Goal: Task Accomplishment & Management: Complete application form

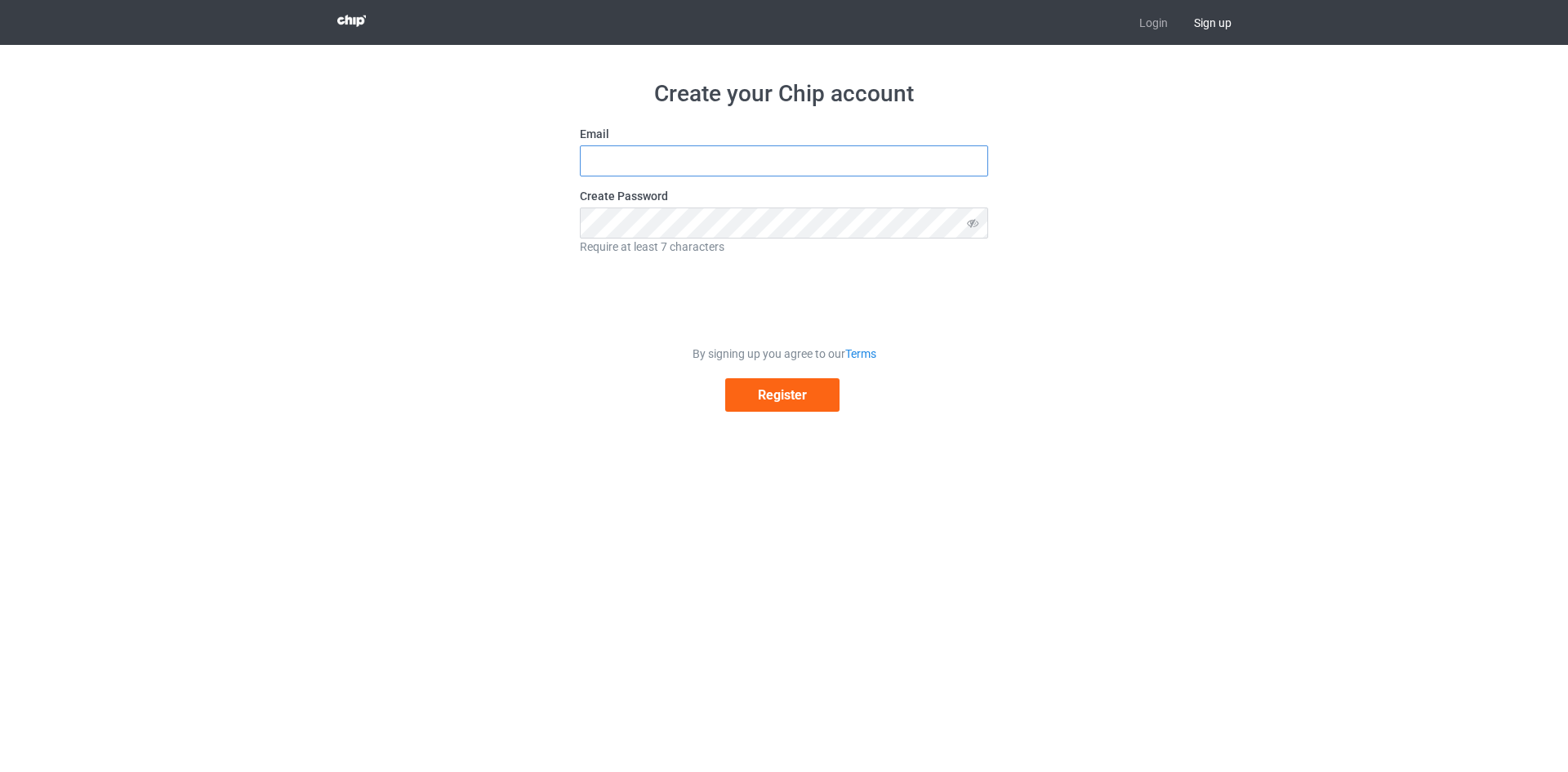
click at [759, 159] on input "text" at bounding box center [783, 161] width 408 height 31
type input "[EMAIL_ADDRESS][DOMAIN_NAME]"
click at [789, 409] on button "Register" at bounding box center [782, 394] width 115 height 34
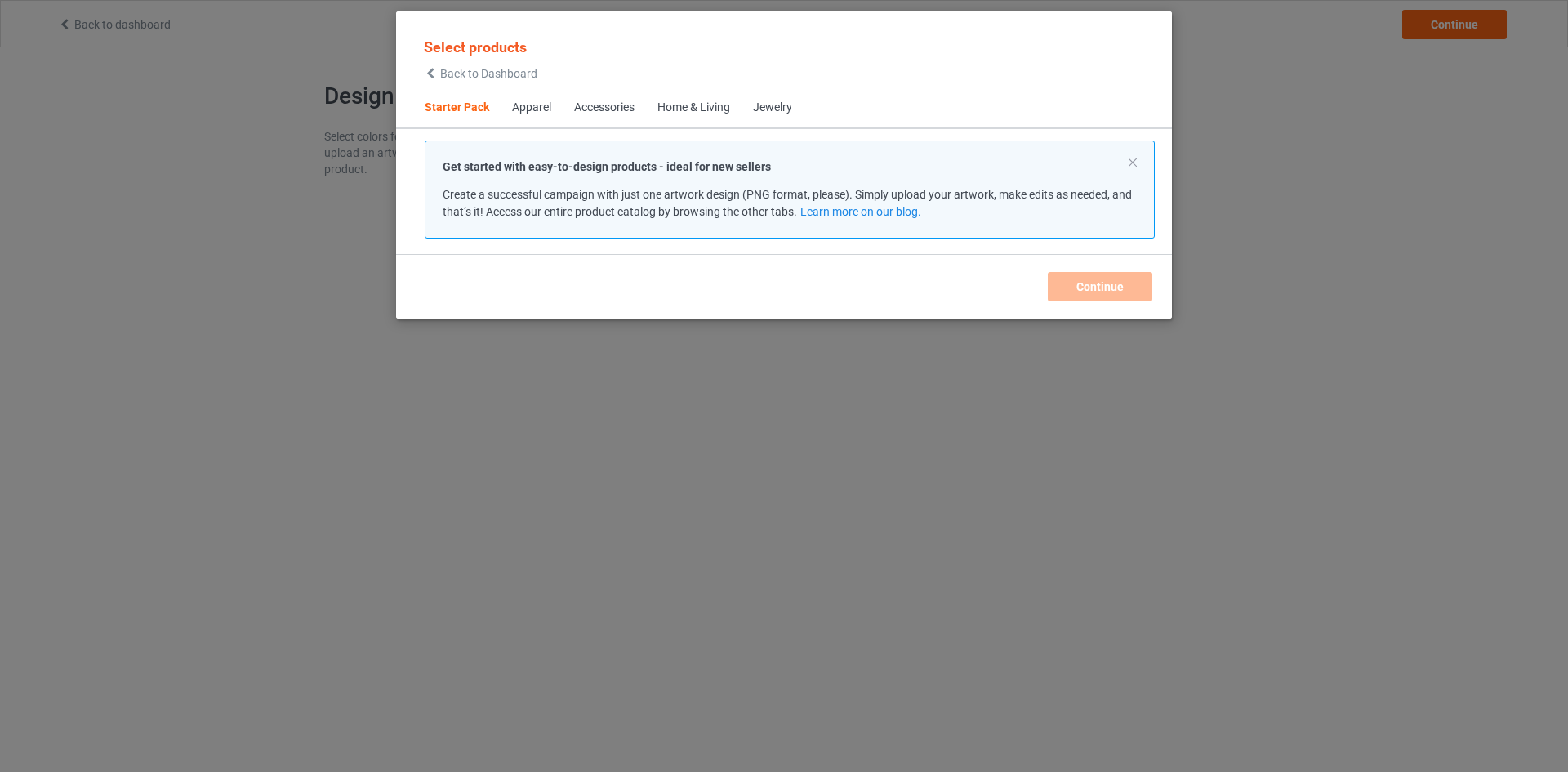
scroll to position [22, 0]
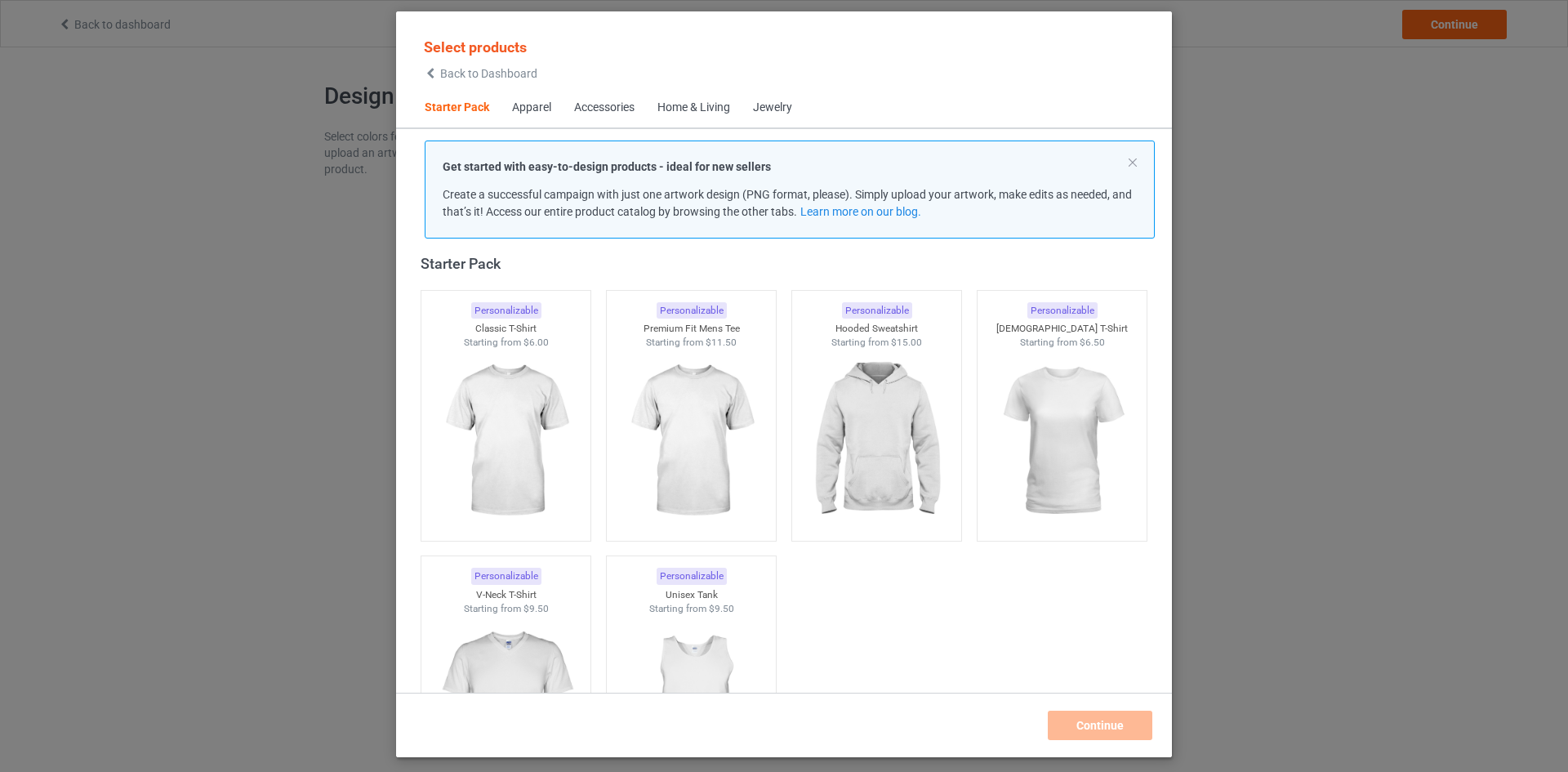
click at [528, 107] on div "Apparel" at bounding box center [531, 108] width 39 height 16
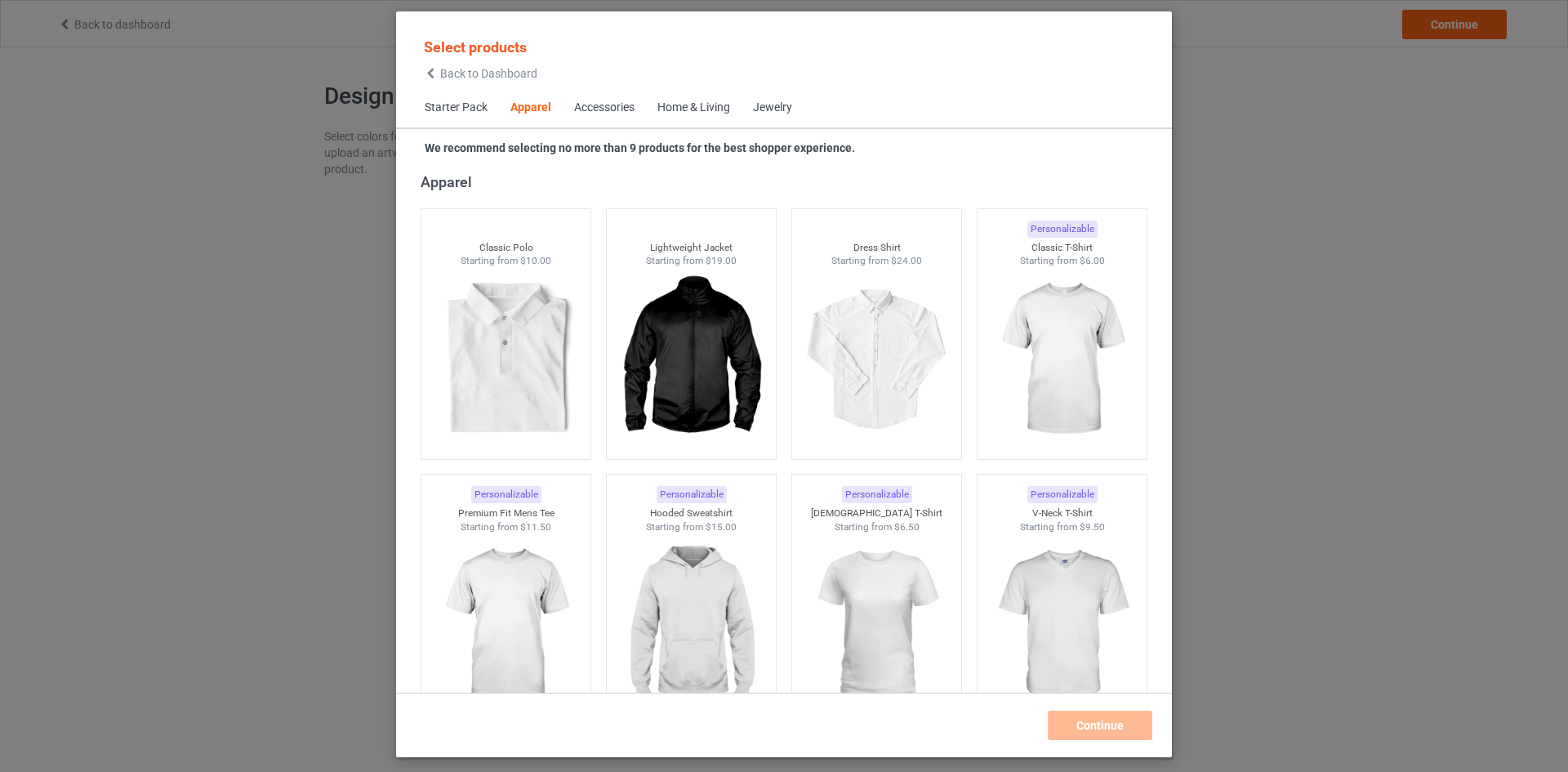
click at [457, 104] on span "Starter Pack" at bounding box center [455, 107] width 85 height 39
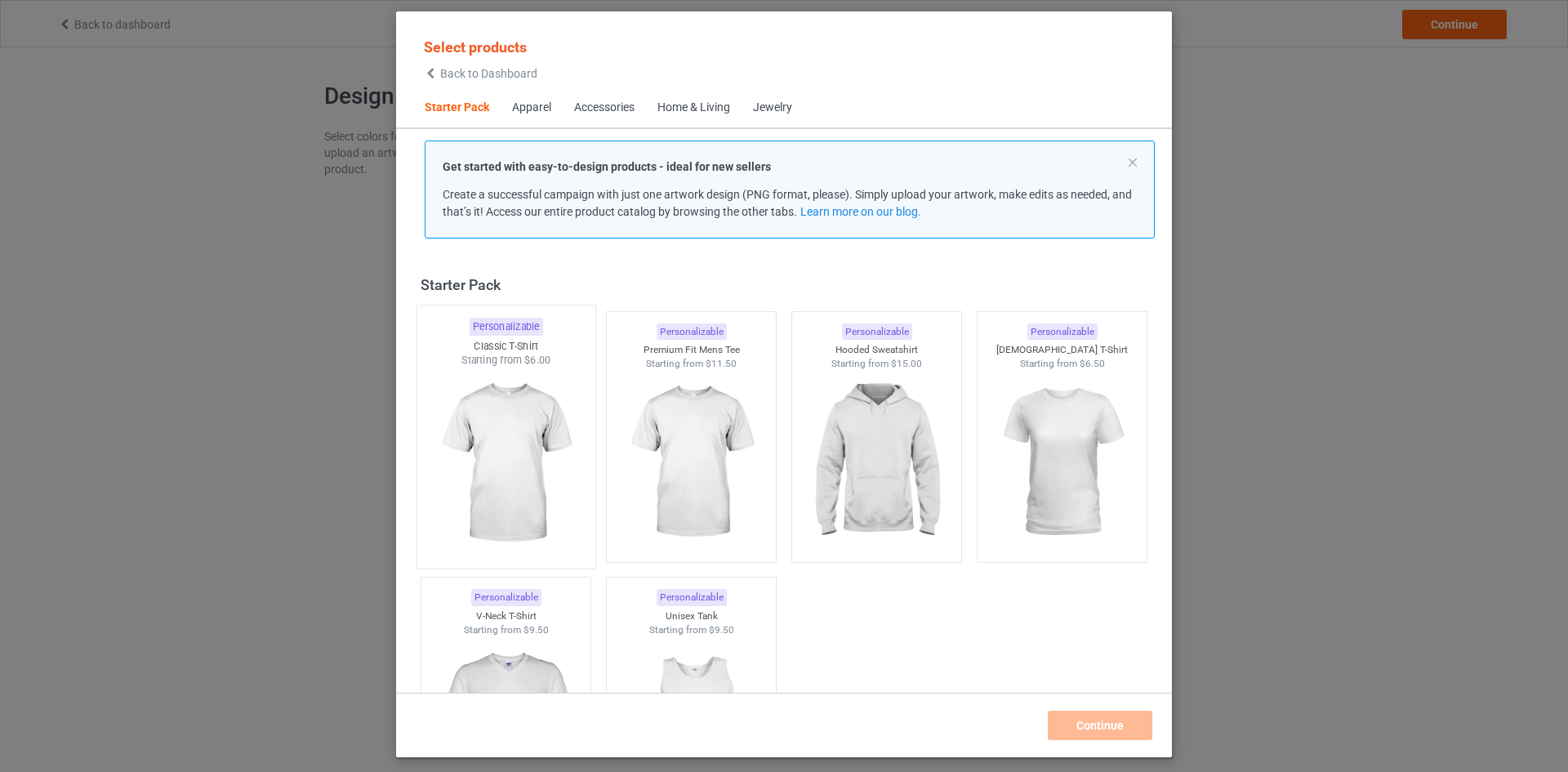
click at [507, 529] on img at bounding box center [505, 463] width 154 height 191
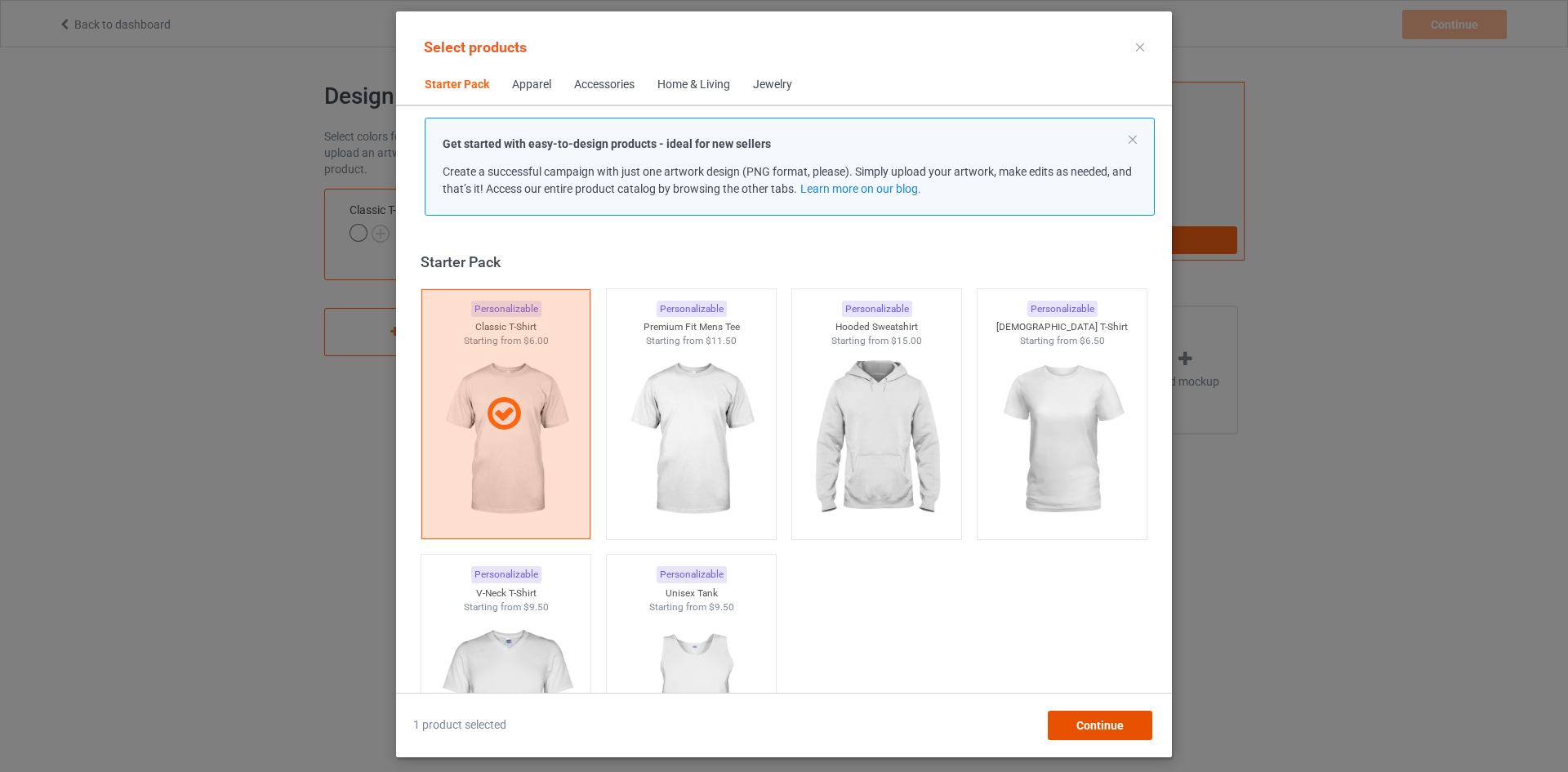
click at [1095, 728] on span "Continue" at bounding box center [1100, 725] width 47 height 13
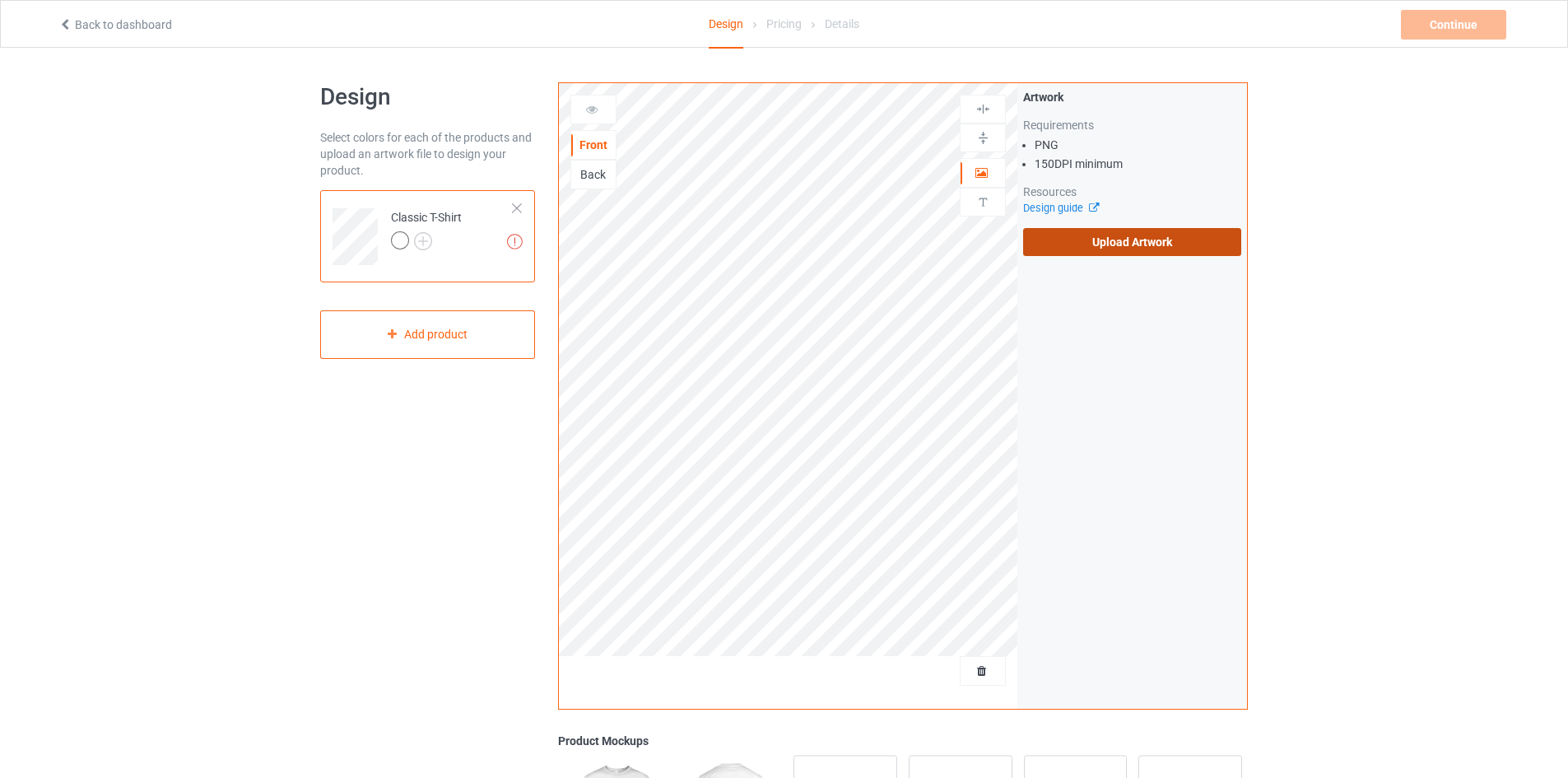
click at [1135, 249] on label "Upload Artwork" at bounding box center [1132, 242] width 218 height 28
click at [0, 0] on input "Upload Artwork" at bounding box center [0, 0] width 0 height 0
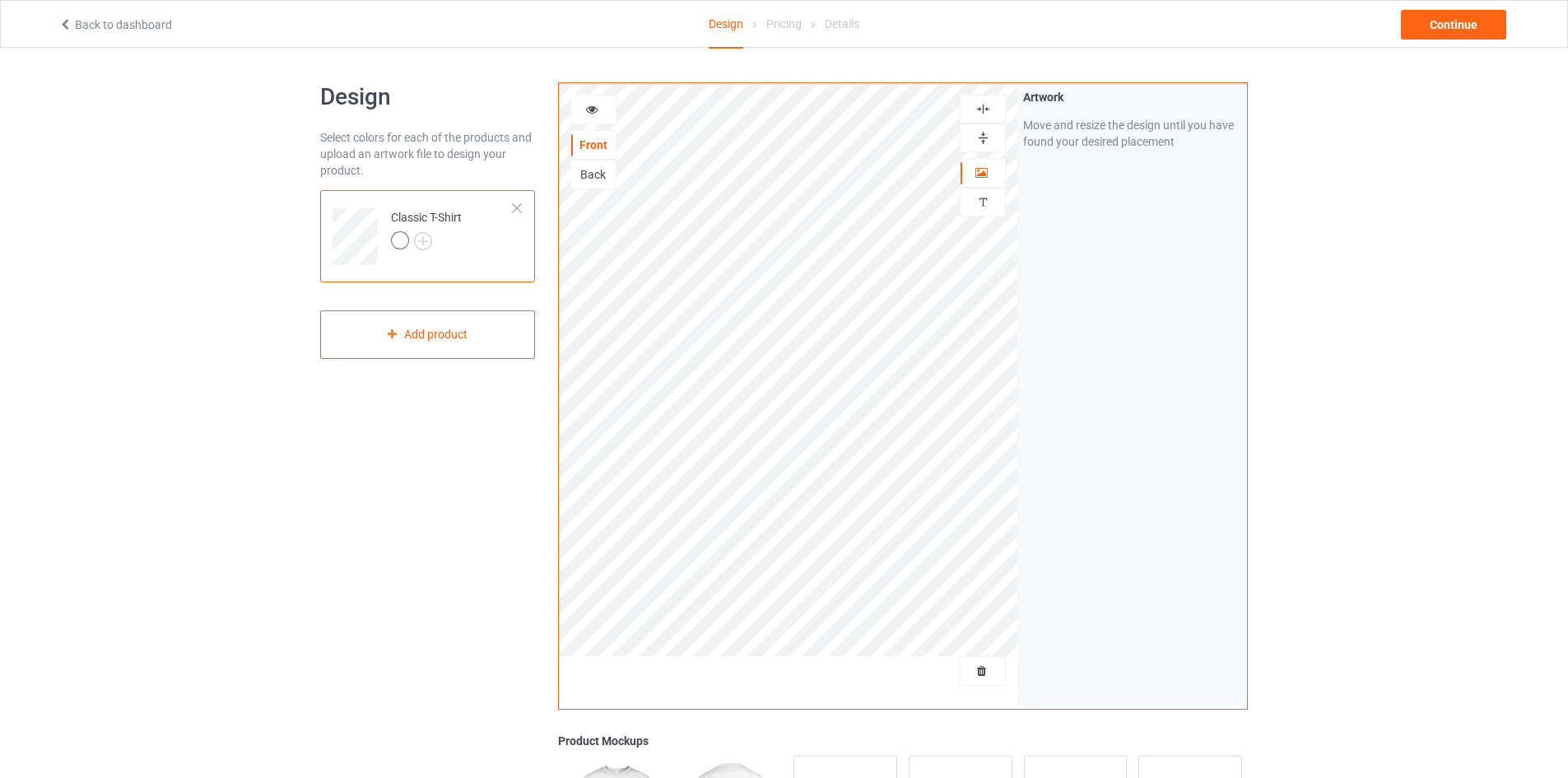
click at [595, 176] on div "Back" at bounding box center [593, 174] width 44 height 17
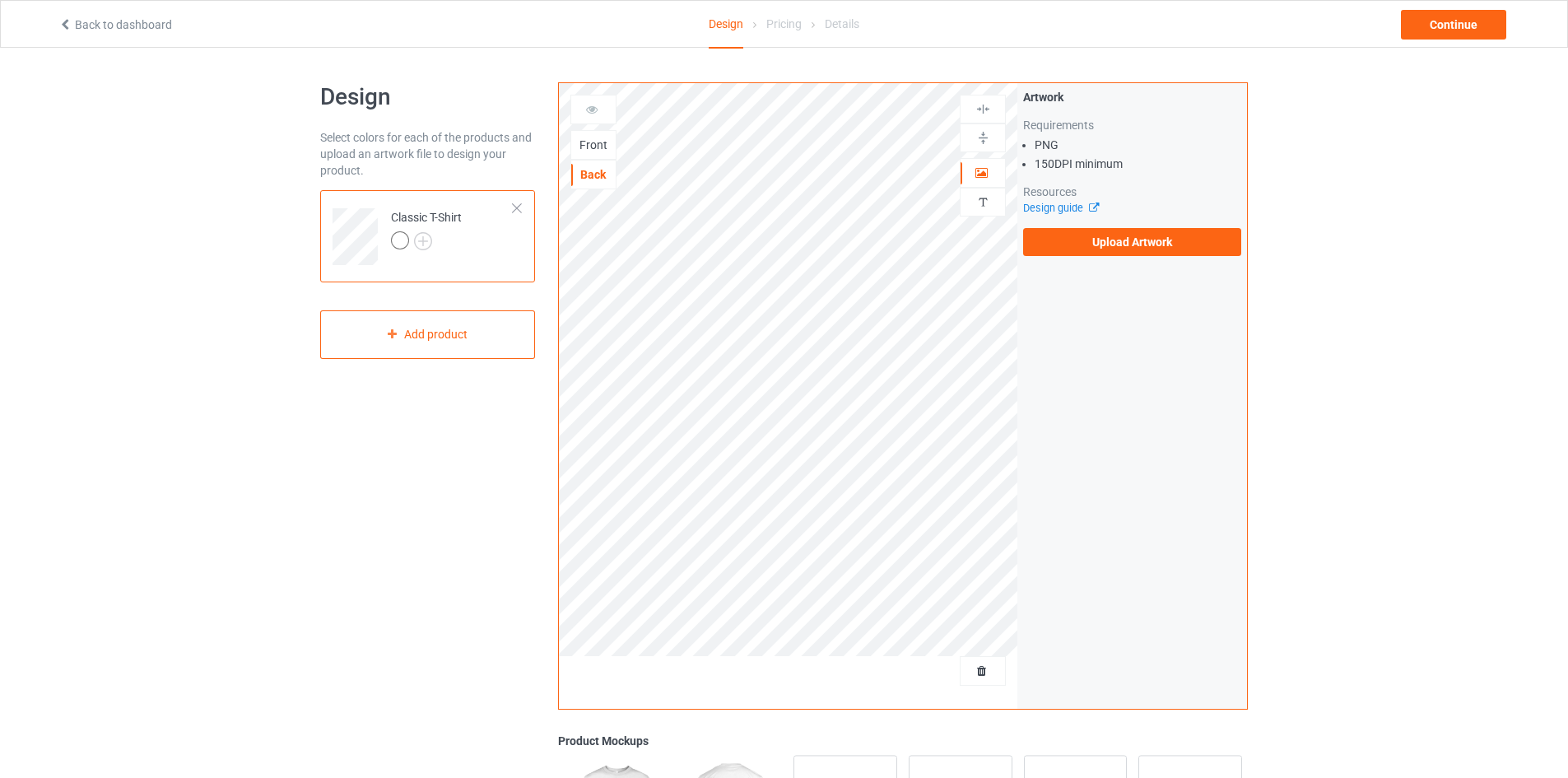
click at [597, 148] on div "Front" at bounding box center [593, 144] width 44 height 17
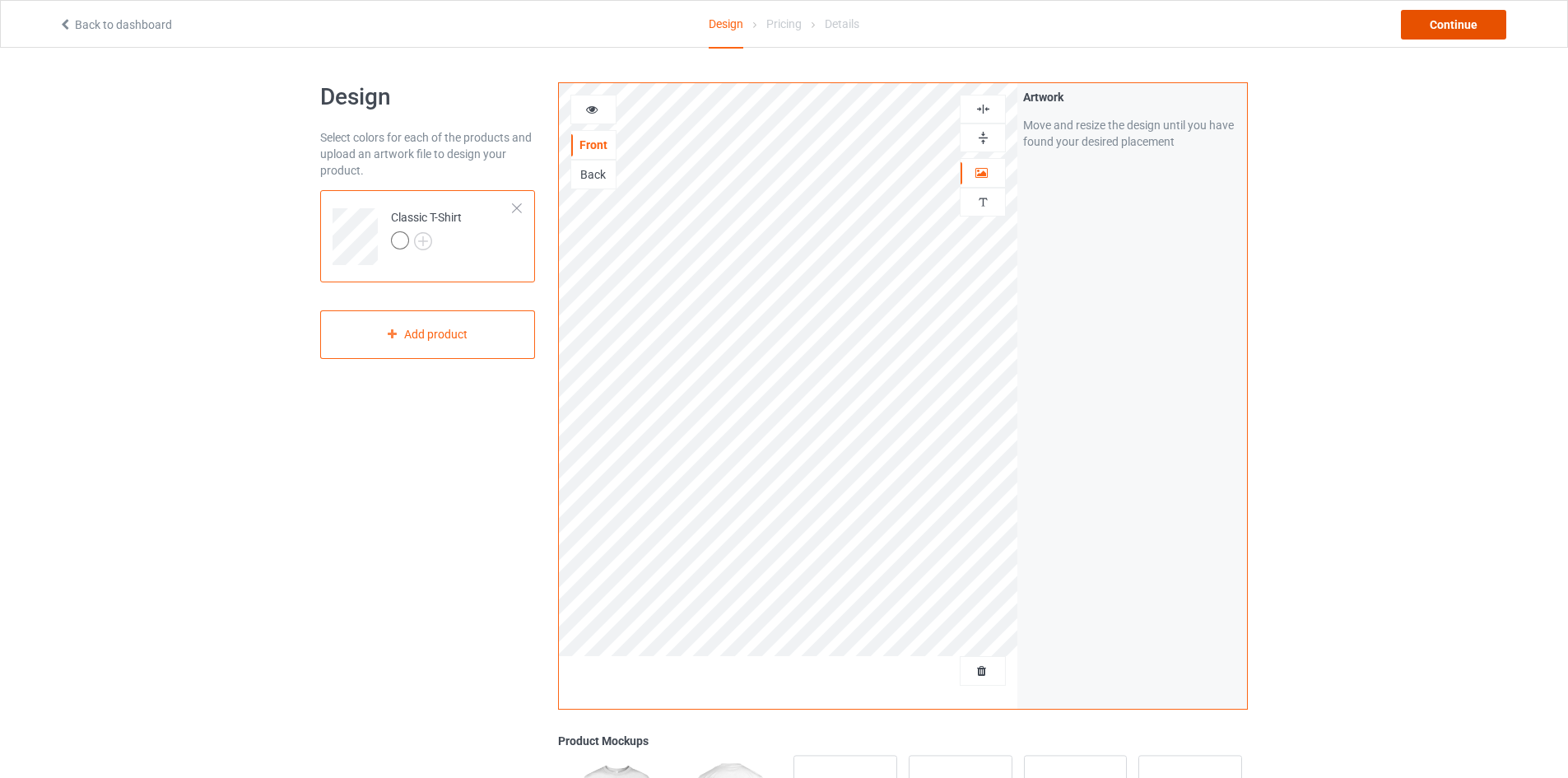
click at [1436, 32] on div "Continue" at bounding box center [1452, 24] width 105 height 30
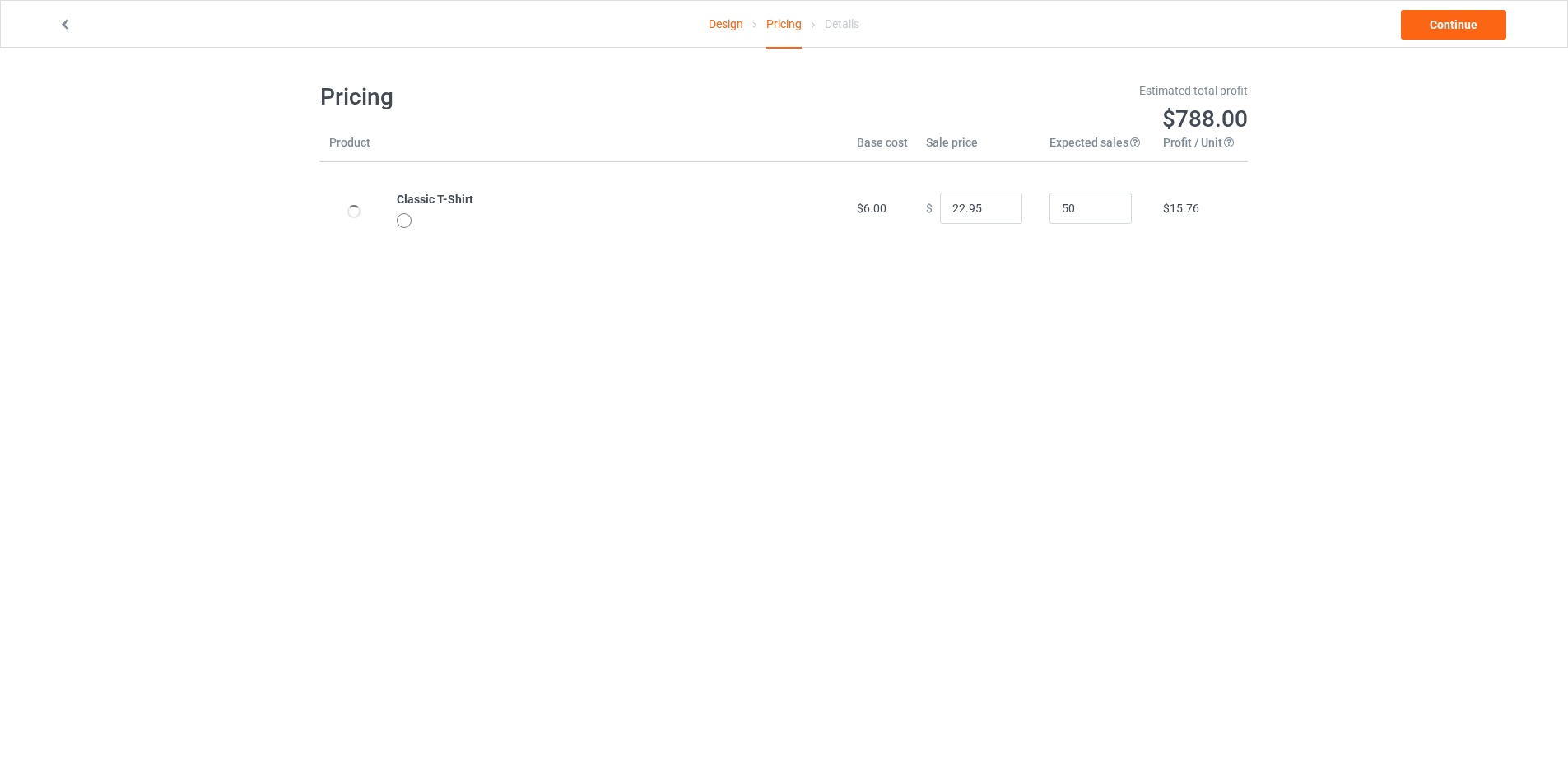
click at [735, 23] on link "Design" at bounding box center [726, 23] width 35 height 46
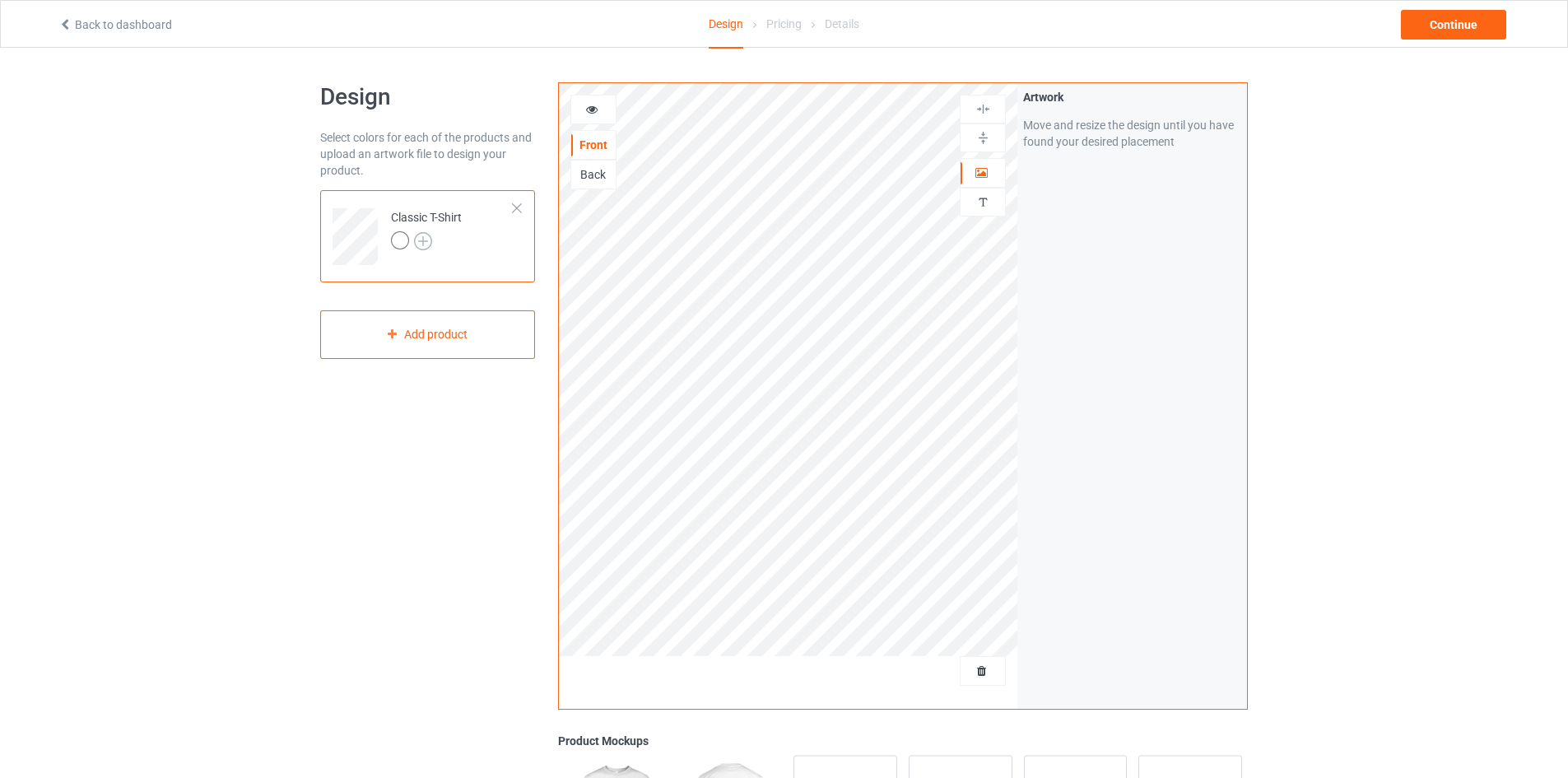
click at [420, 241] on img at bounding box center [422, 241] width 18 height 18
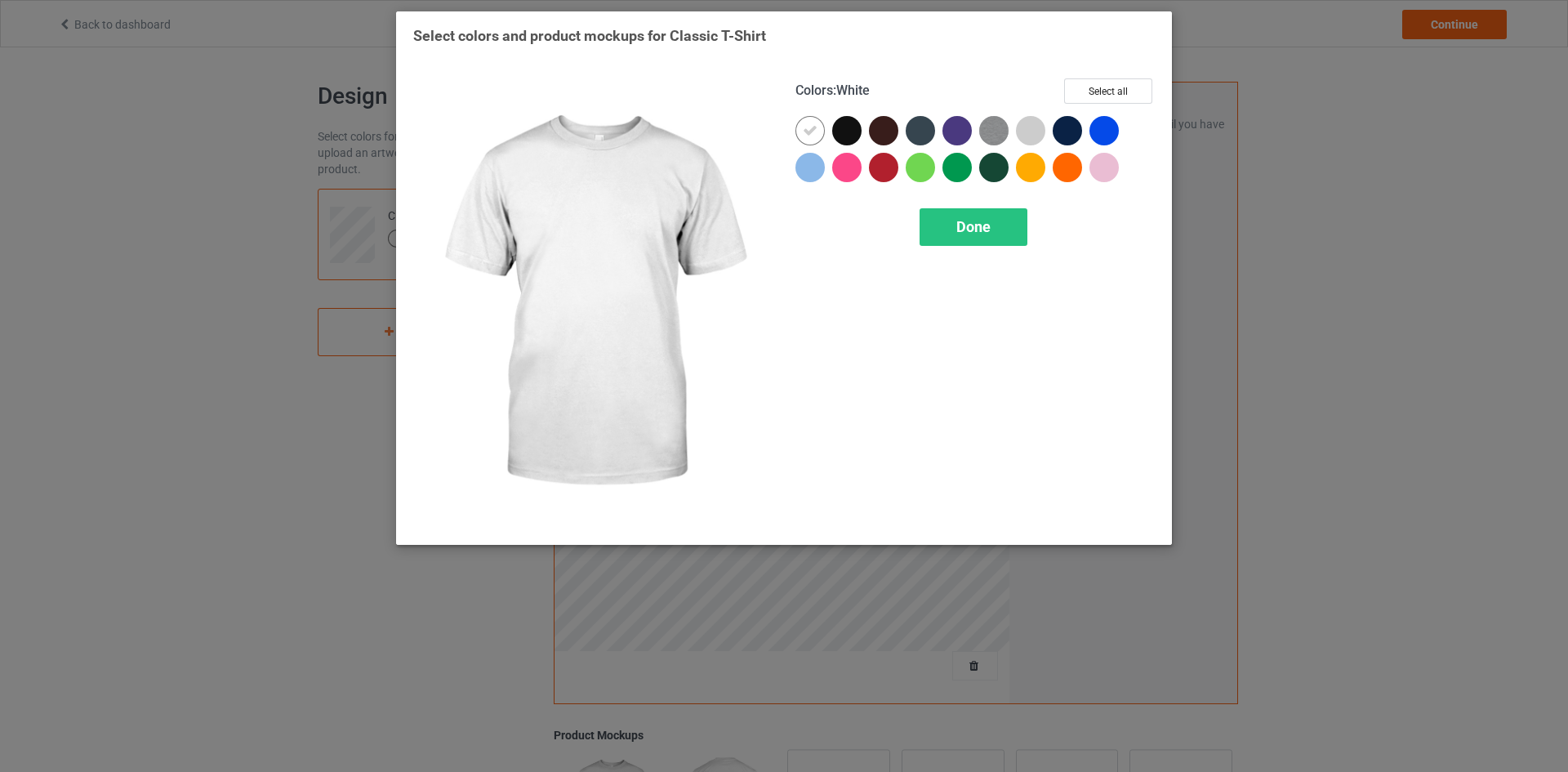
click at [806, 131] on icon at bounding box center [810, 130] width 15 height 15
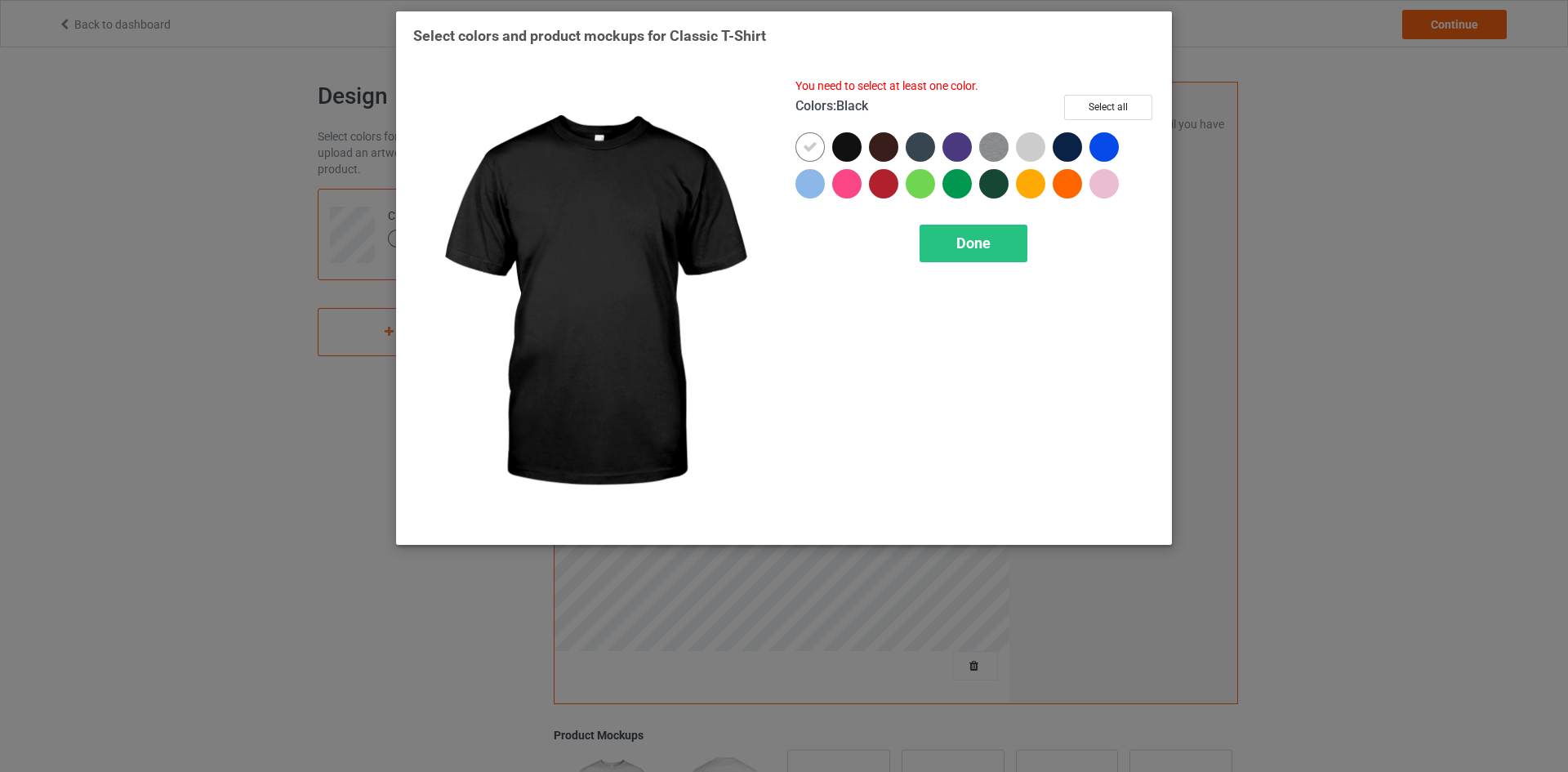
click at [844, 145] on div at bounding box center [847, 147] width 29 height 29
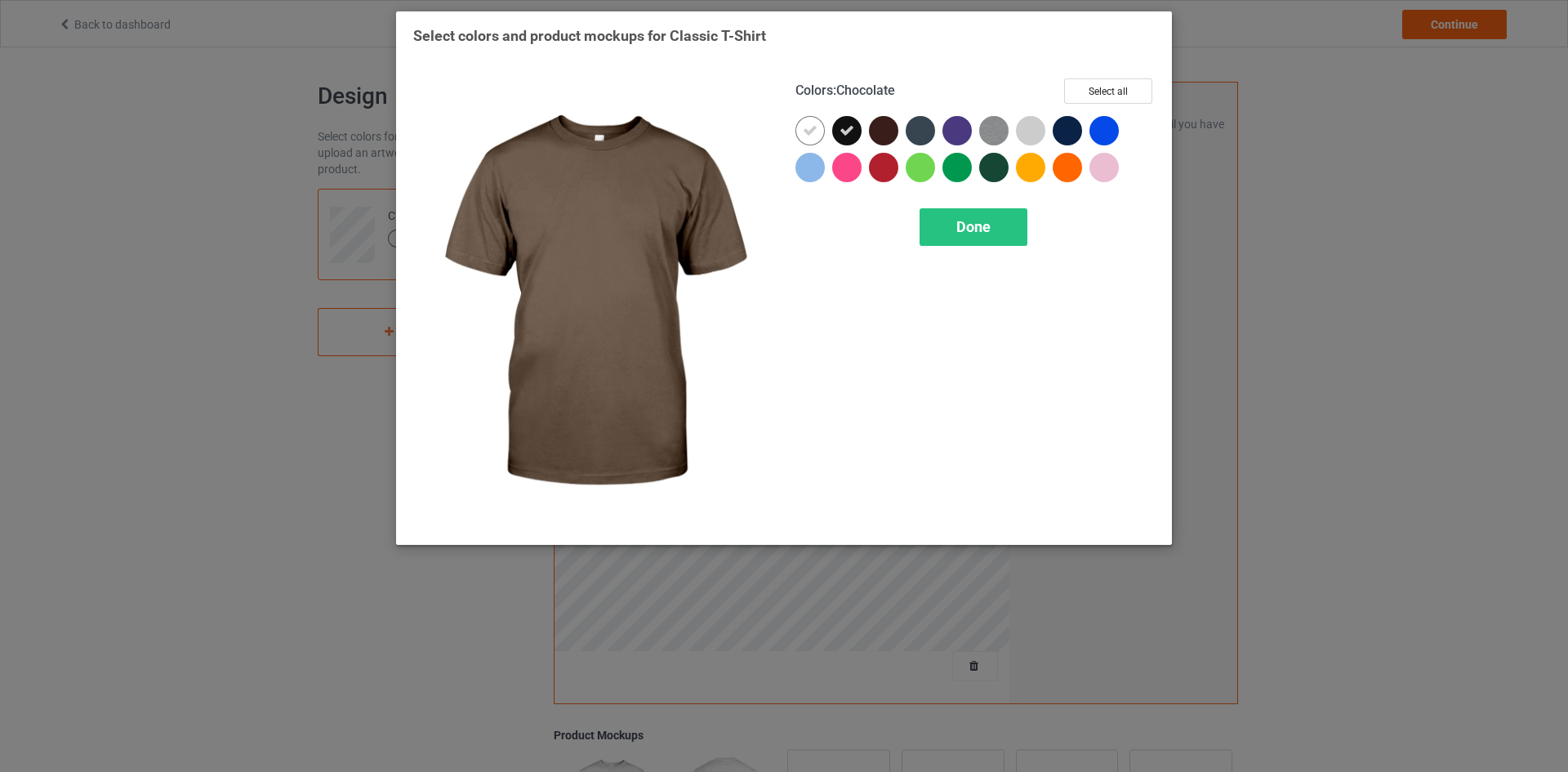
click at [885, 133] on div at bounding box center [883, 130] width 29 height 29
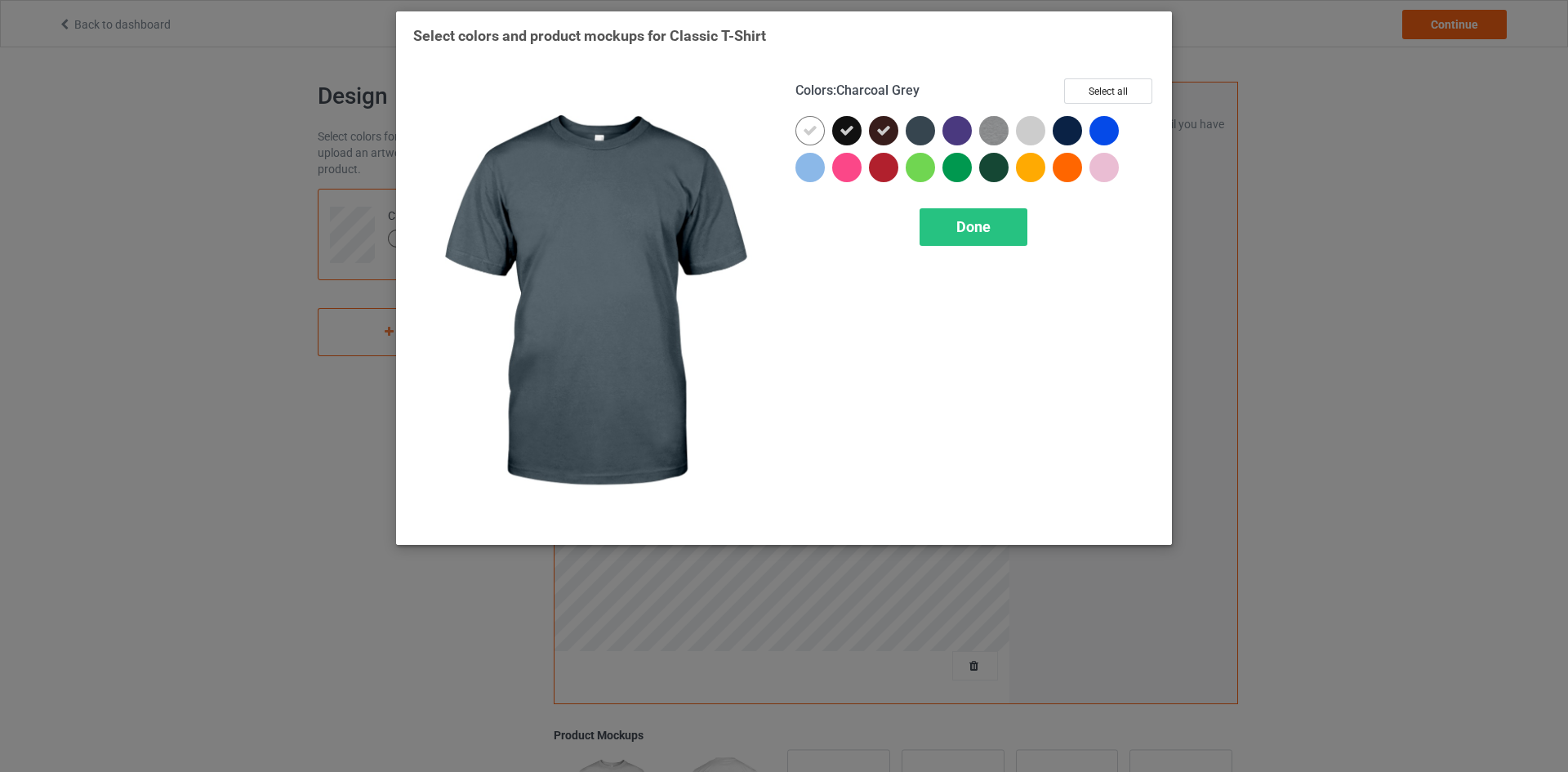
click at [939, 133] on div at bounding box center [924, 134] width 37 height 37
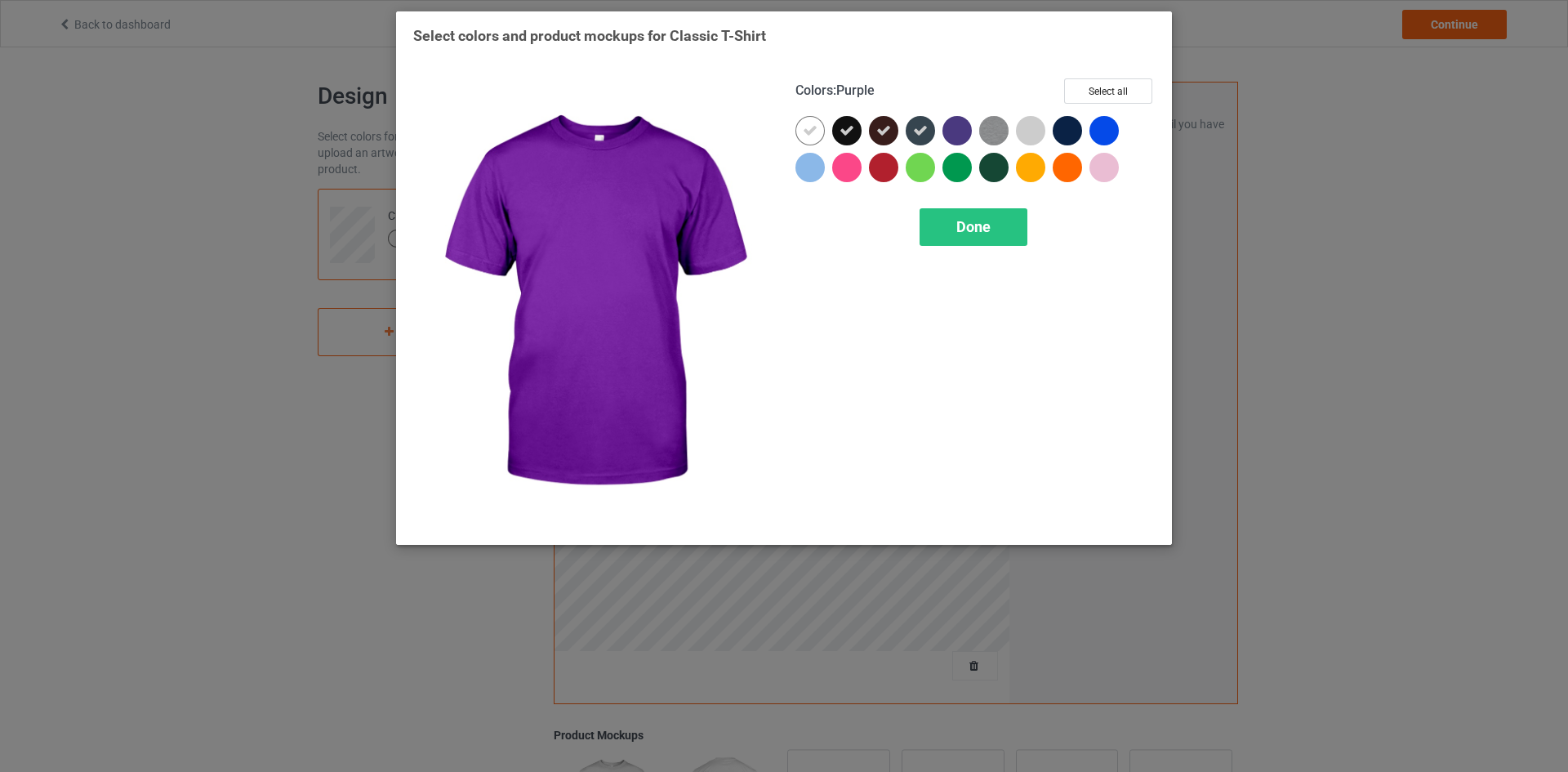
click at [948, 134] on div at bounding box center [957, 130] width 29 height 29
click at [951, 132] on icon at bounding box center [956, 130] width 15 height 15
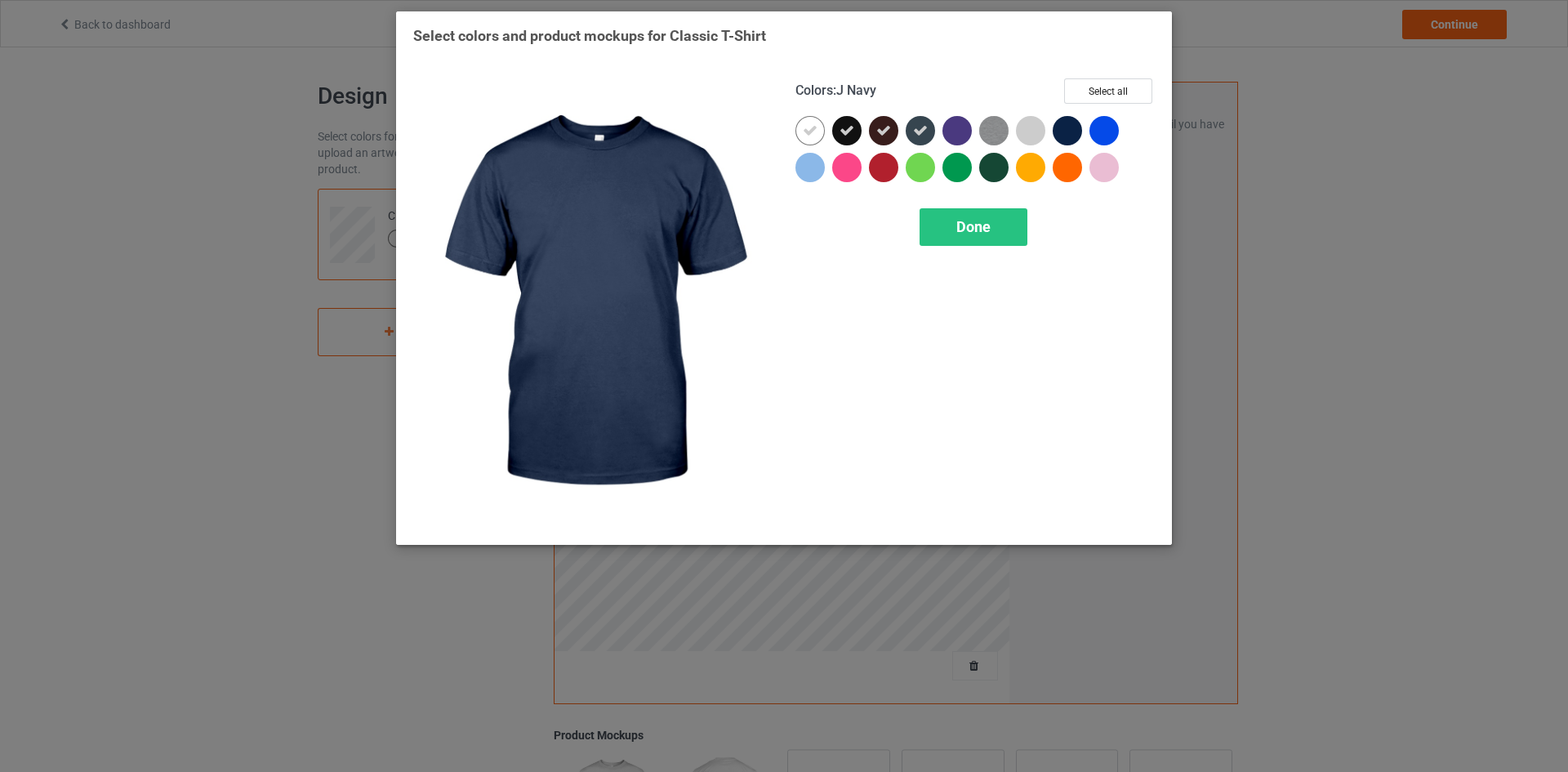
click at [1062, 132] on div at bounding box center [1067, 130] width 29 height 29
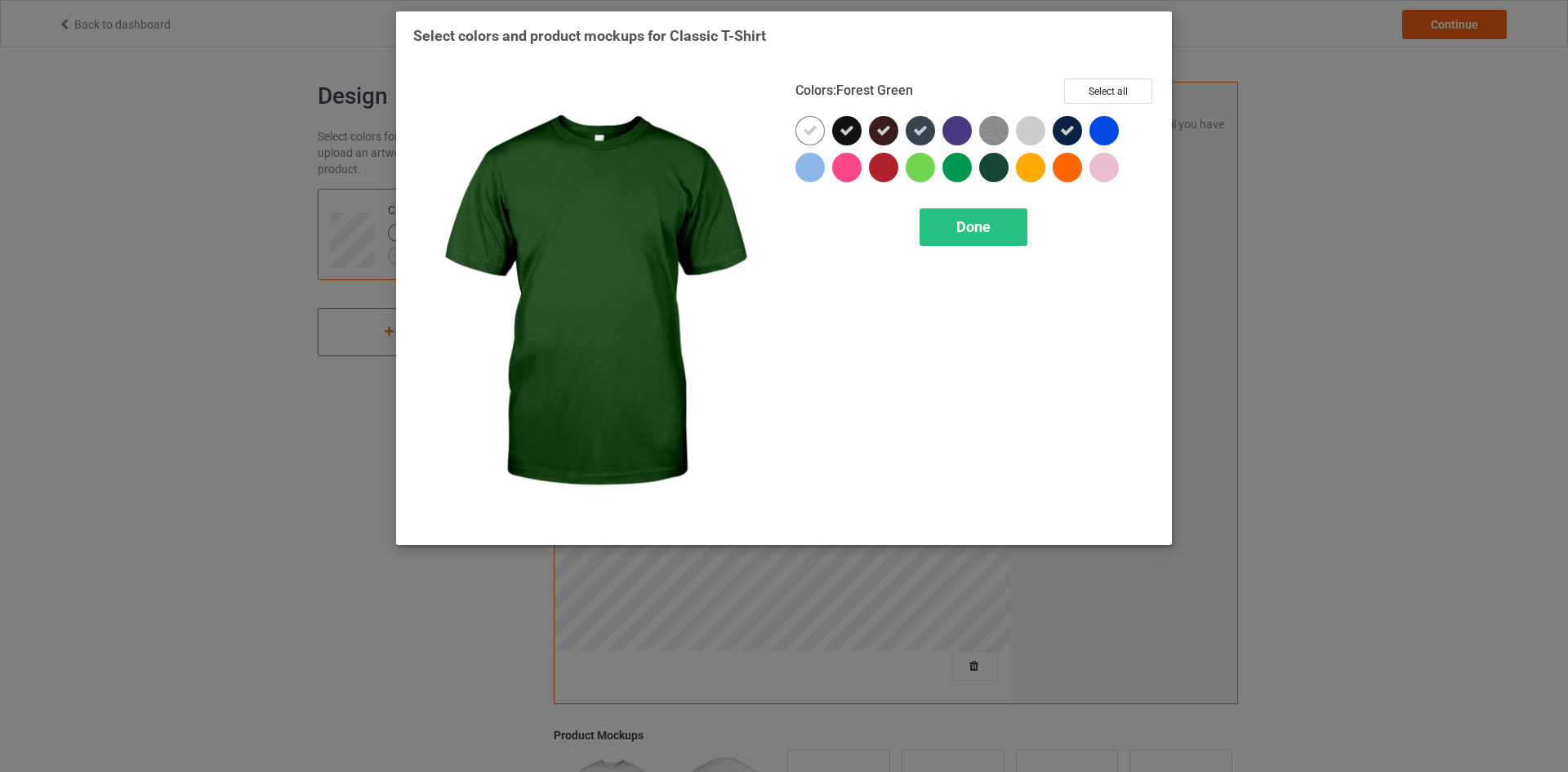
click at [988, 170] on div at bounding box center [994, 167] width 29 height 29
click at [986, 234] on span "Done" at bounding box center [974, 227] width 34 height 17
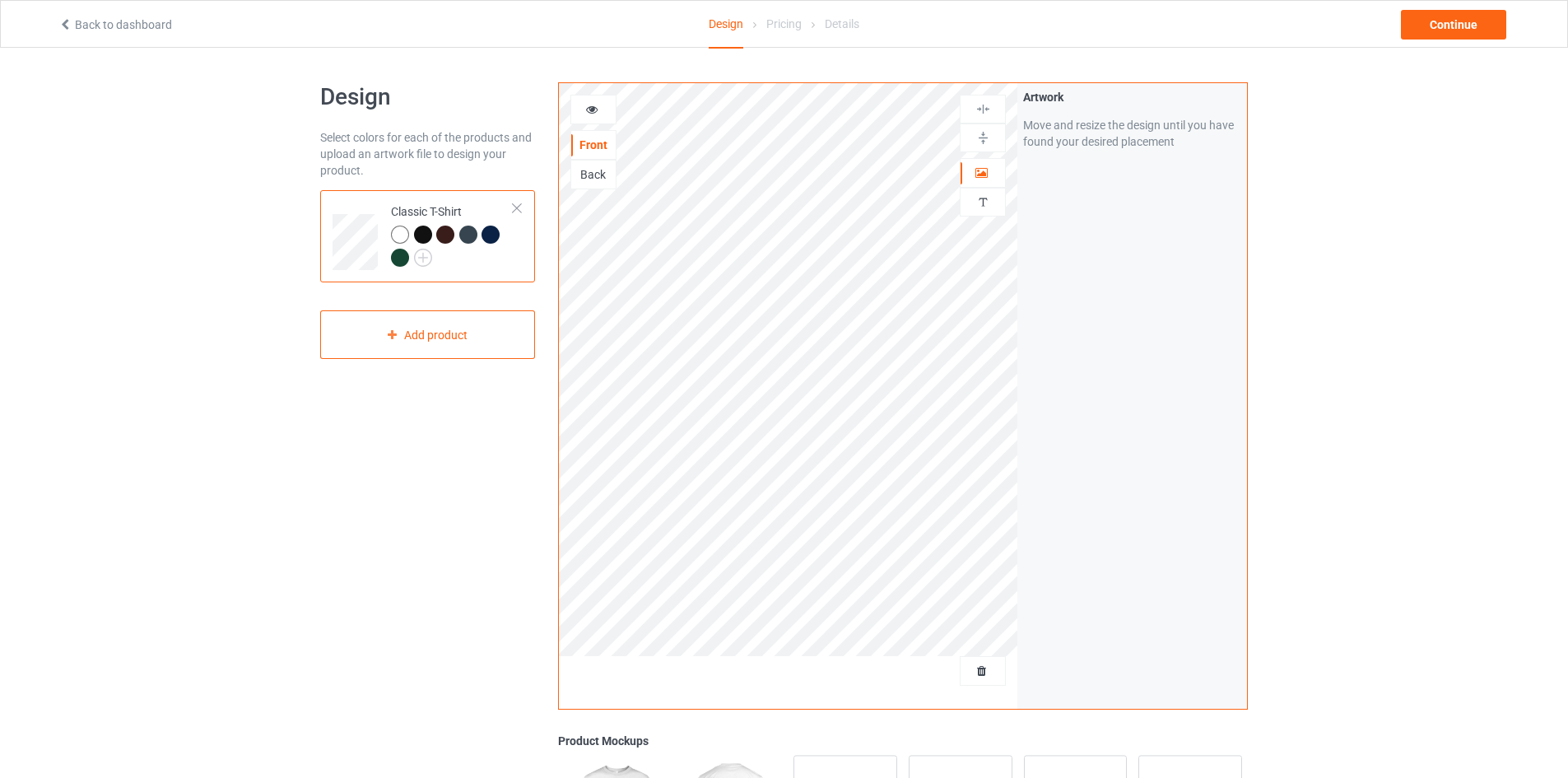
click at [394, 231] on div at bounding box center [400, 234] width 18 height 18
click at [426, 234] on div at bounding box center [422, 234] width 18 height 18
click at [416, 257] on img at bounding box center [422, 257] width 18 height 18
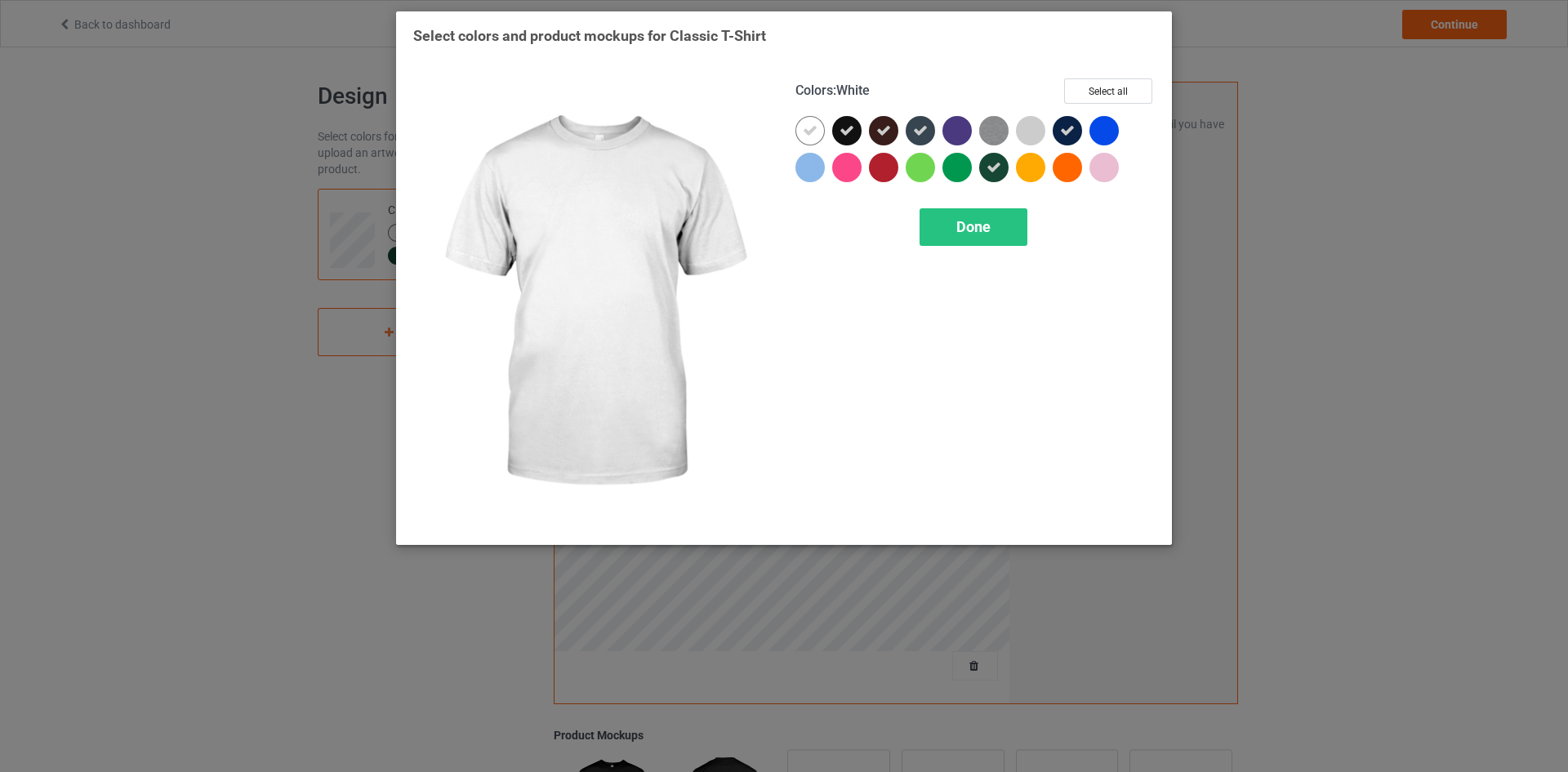
click at [814, 141] on div at bounding box center [810, 130] width 29 height 29
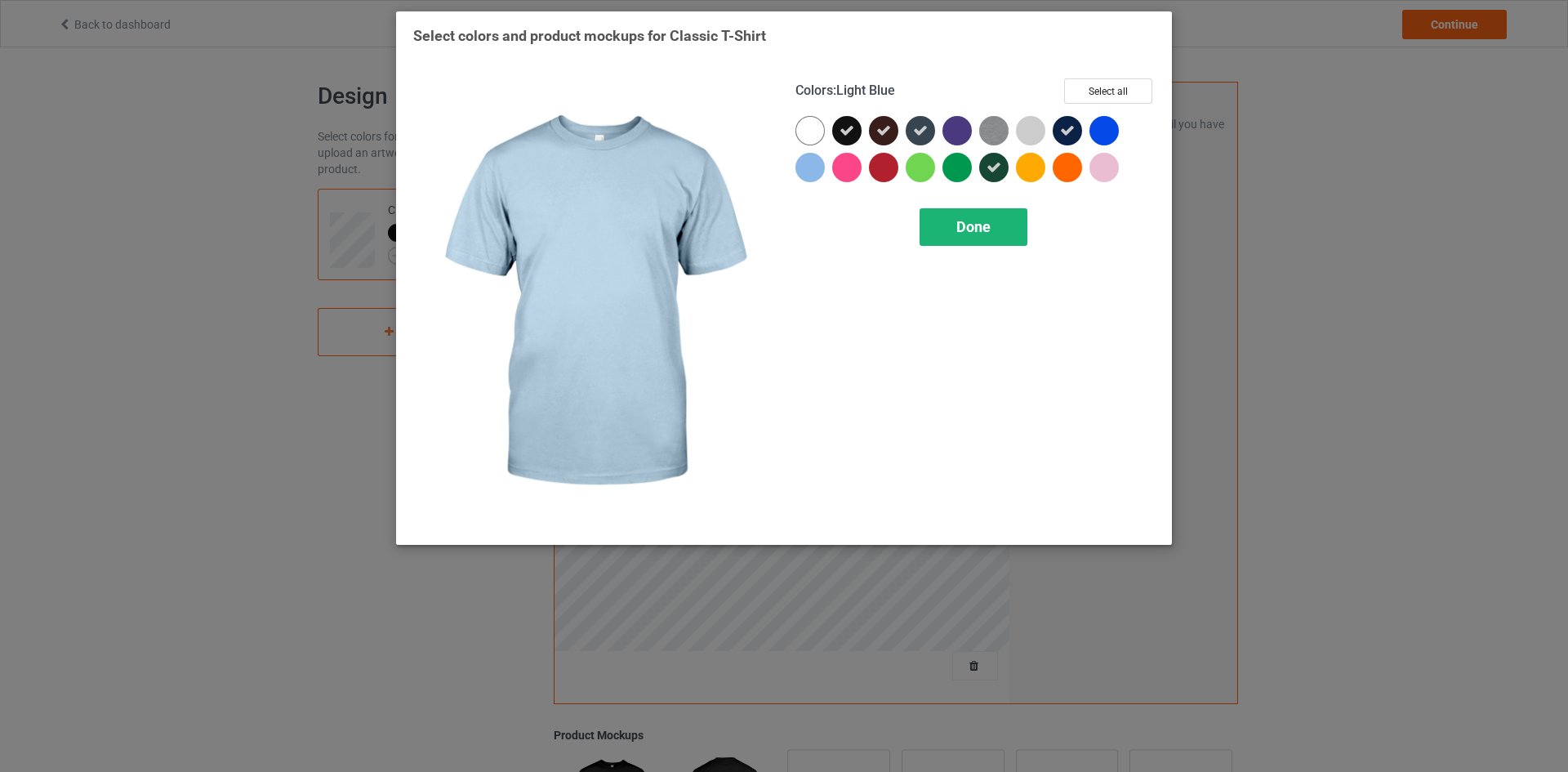
click at [1011, 238] on div "Done" at bounding box center [973, 227] width 108 height 38
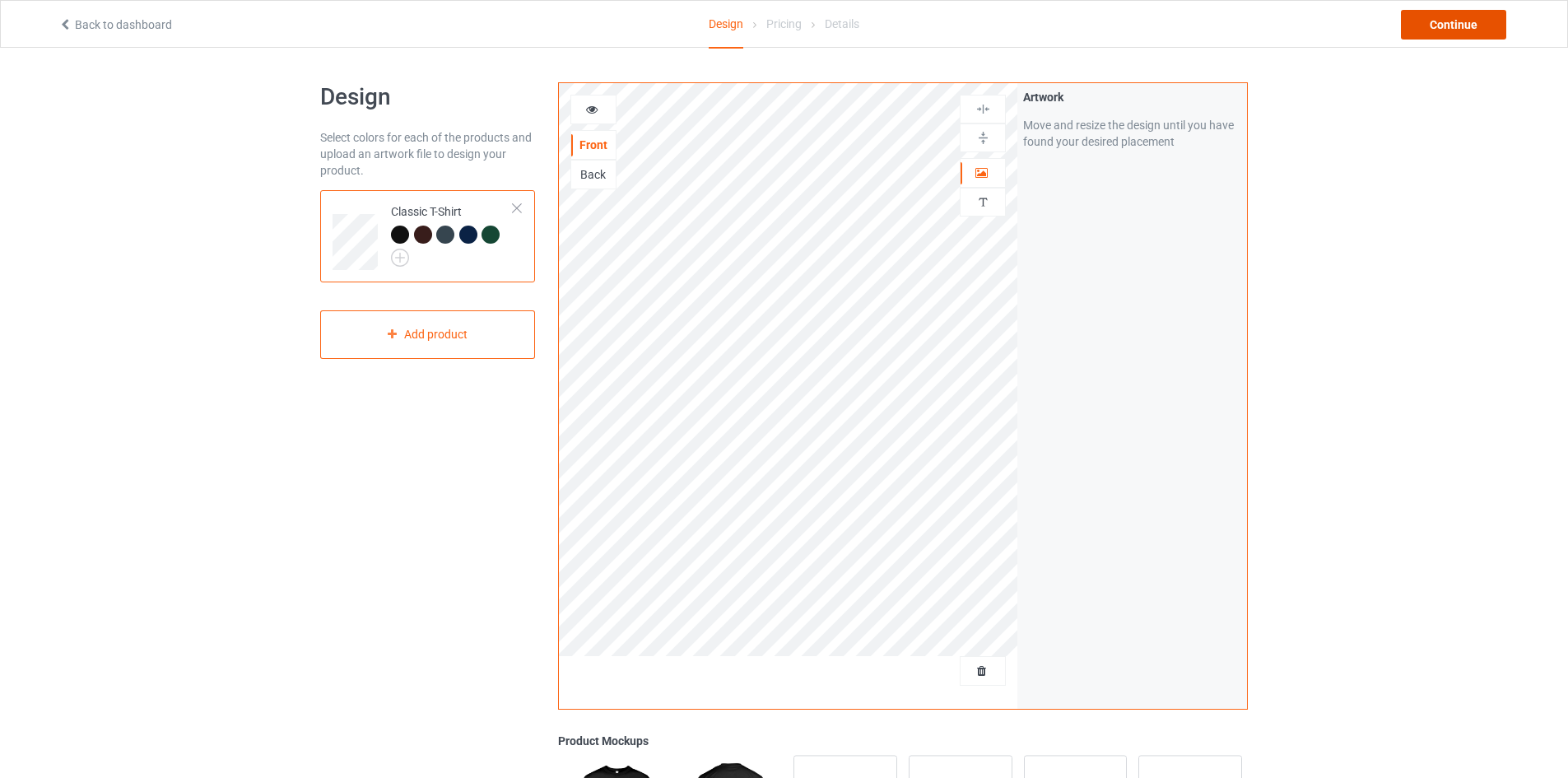
click at [1472, 18] on div "Continue" at bounding box center [1452, 24] width 105 height 30
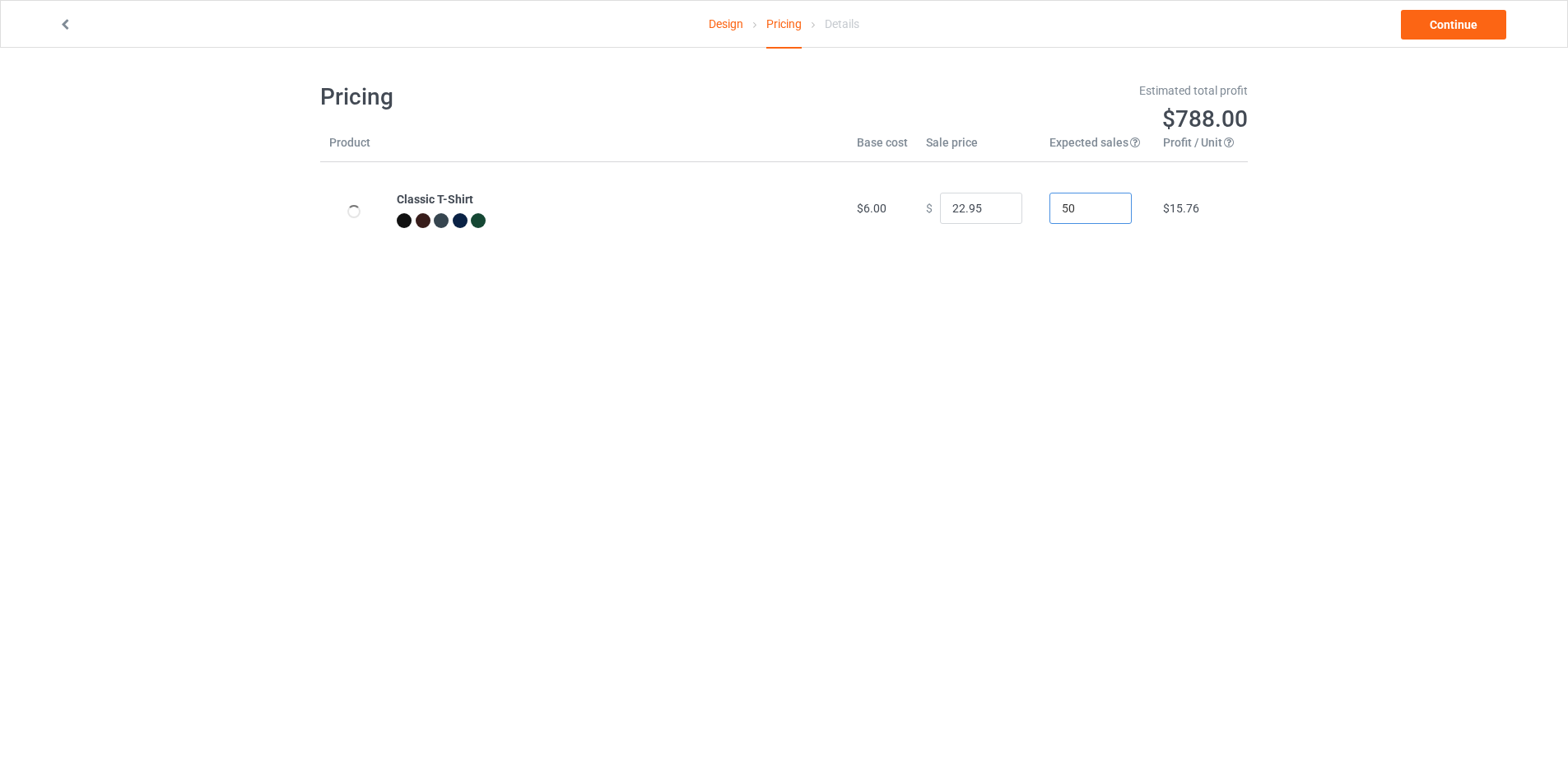
drag, startPoint x: 1070, startPoint y: 214, endPoint x: 989, endPoint y: 203, distance: 81.7
click at [989, 203] on tr "Classic T-Shirt $6.00 $ 22.95 50 $15.76" at bounding box center [783, 209] width 927 height 92
type input "99"
click at [974, 206] on input "22.95" at bounding box center [980, 209] width 83 height 31
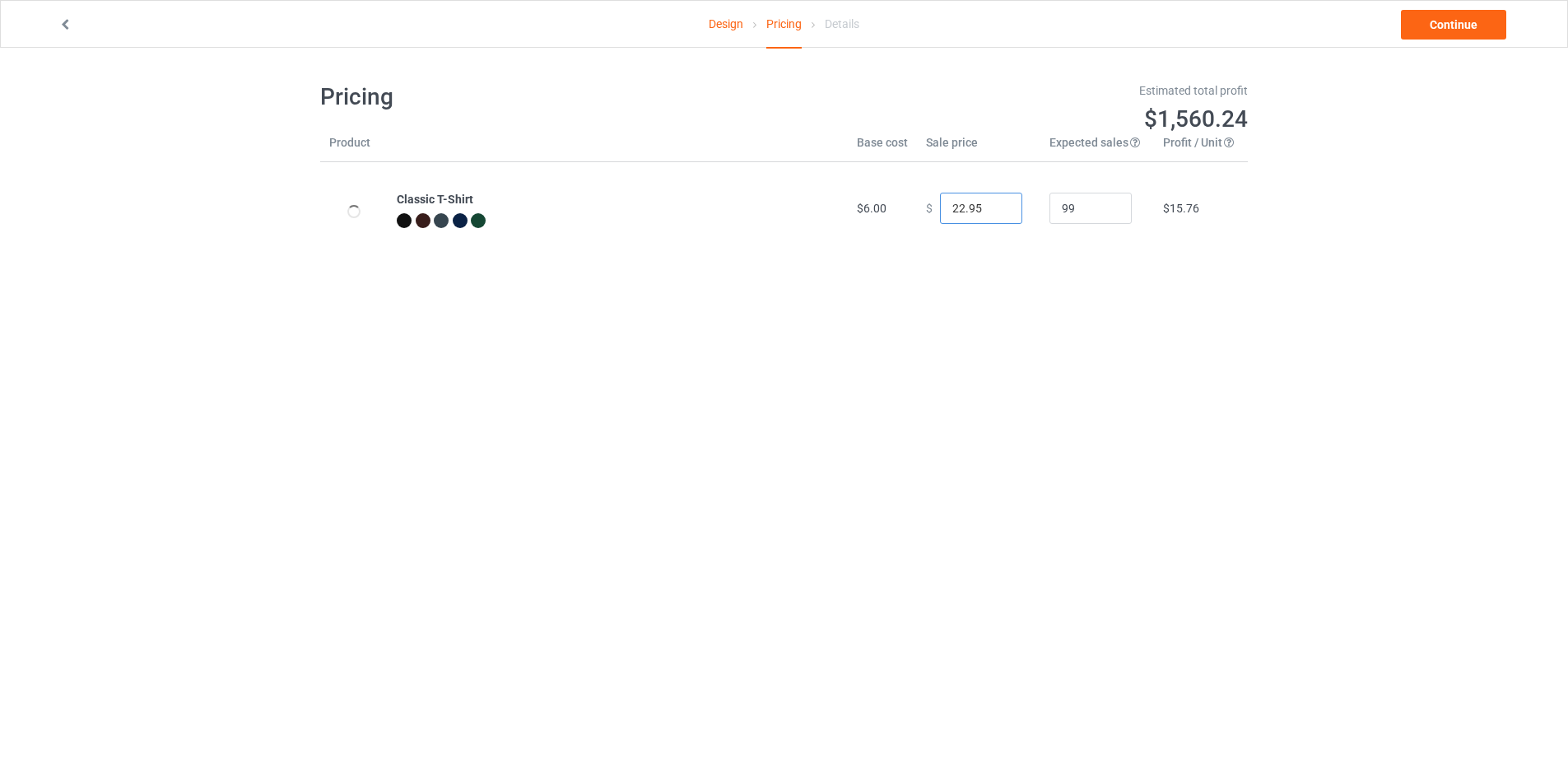
click at [974, 206] on input "22.95" at bounding box center [980, 209] width 83 height 31
click at [974, 206] on input "0.00" at bounding box center [980, 209] width 83 height 31
click at [975, 203] on input "0.00" at bounding box center [980, 209] width 83 height 31
drag, startPoint x: 976, startPoint y: 205, endPoint x: 929, endPoint y: 223, distance: 50.3
click at [939, 224] on td "$ 0.00" at bounding box center [979, 209] width 123 height 92
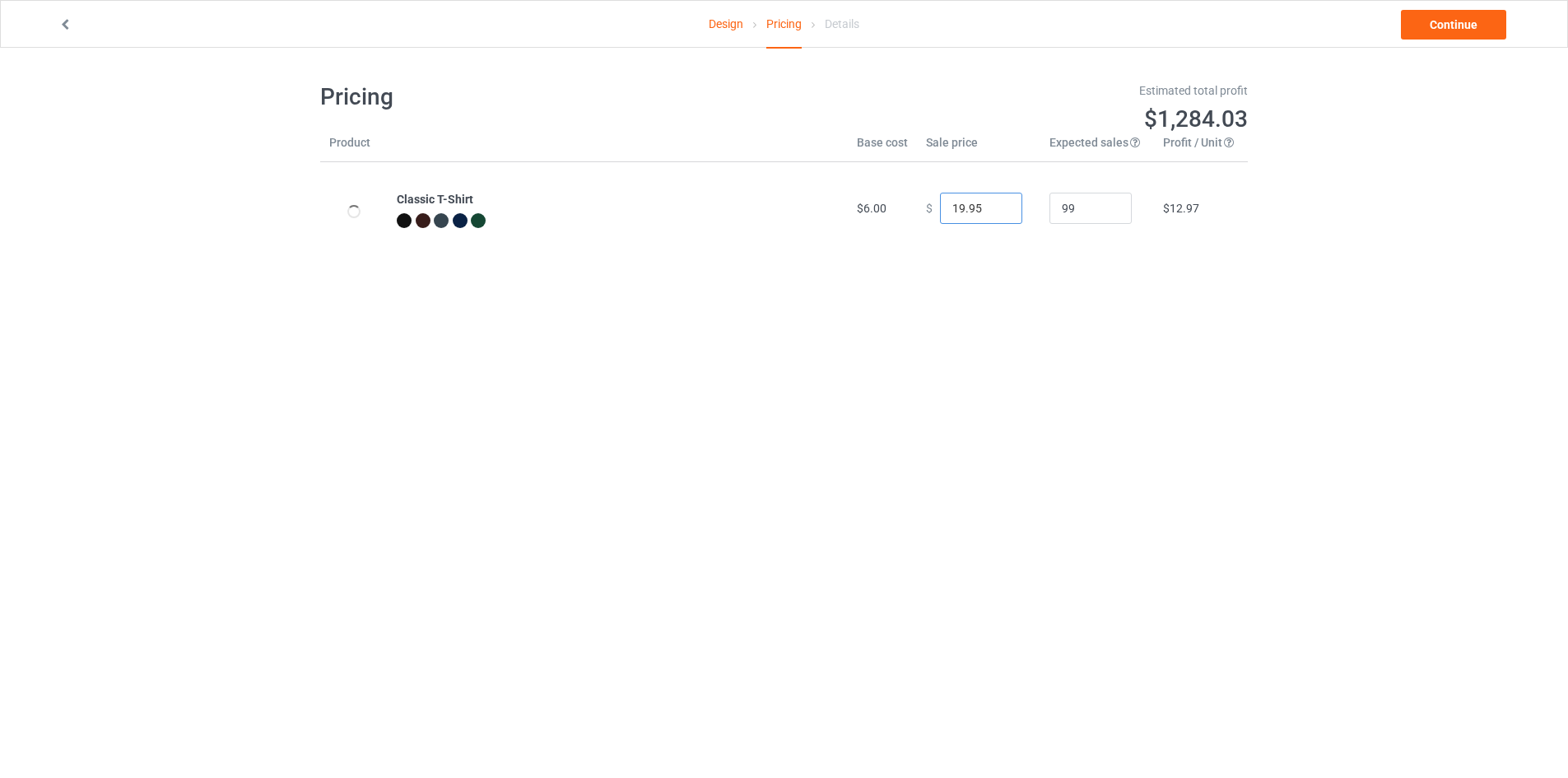
type input "19.95"
click at [1318, 460] on body "Design Pricing Details Continue Pricing Estimated total profit $1,284.03 Produc…" at bounding box center [784, 436] width 1568 height 778
click at [1104, 223] on input "99" at bounding box center [1090, 209] width 83 height 31
drag, startPoint x: 1086, startPoint y: 209, endPoint x: 1016, endPoint y: 209, distance: 70.0
click at [1016, 209] on tr "Classic T-Shirt $6.00 $ 19.95 99 $12.97" at bounding box center [783, 209] width 927 height 92
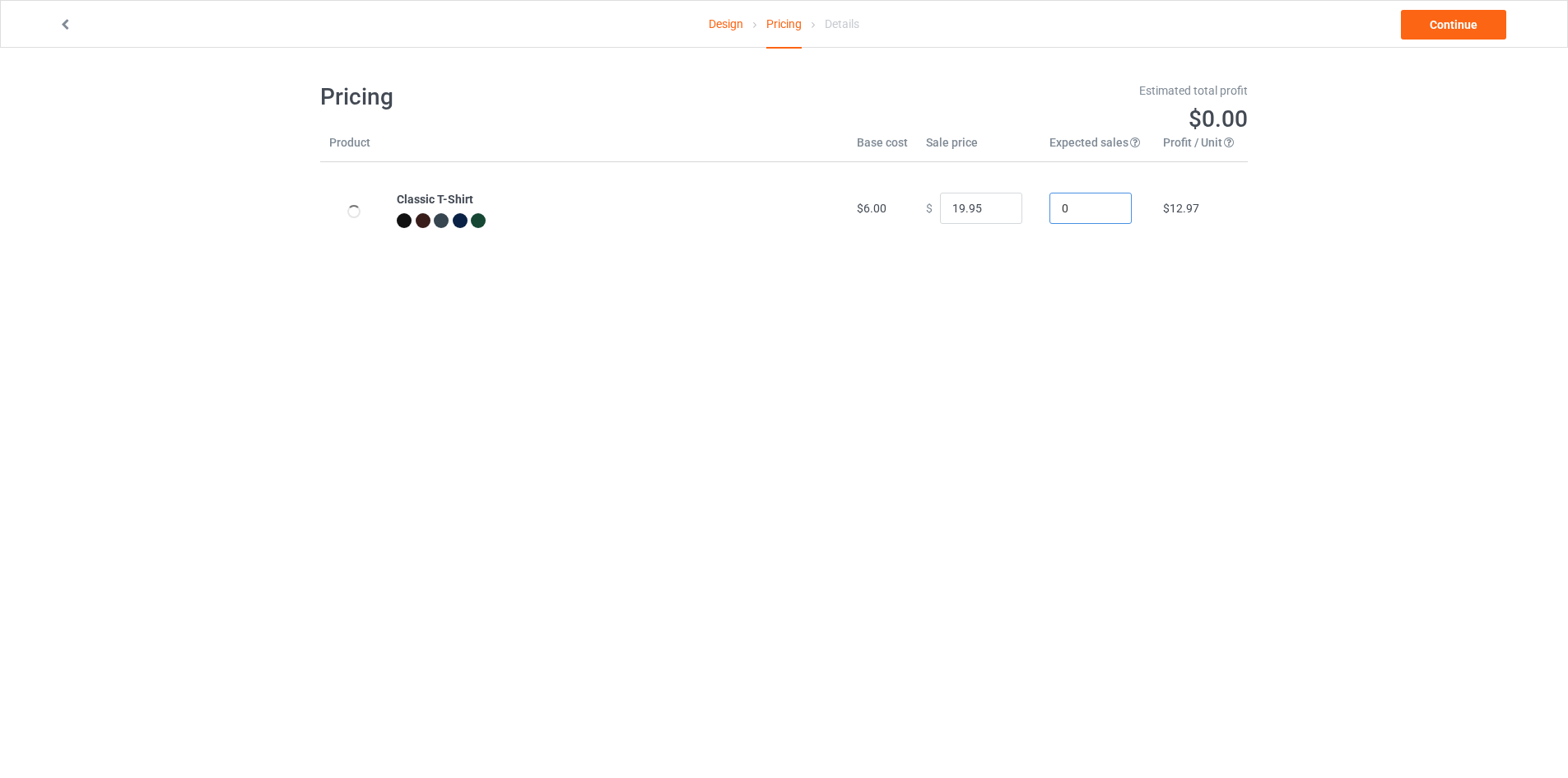
drag, startPoint x: 1081, startPoint y: 209, endPoint x: 1047, endPoint y: 209, distance: 34.0
click at [1049, 209] on input "0" at bounding box center [1090, 209] width 83 height 31
type input "1"
click at [1075, 300] on body "Design Pricing Details Continue Pricing Estimated total profit $12.97 Product B…" at bounding box center [784, 436] width 1568 height 778
click at [1450, 26] on link "Continue" at bounding box center [1452, 24] width 105 height 30
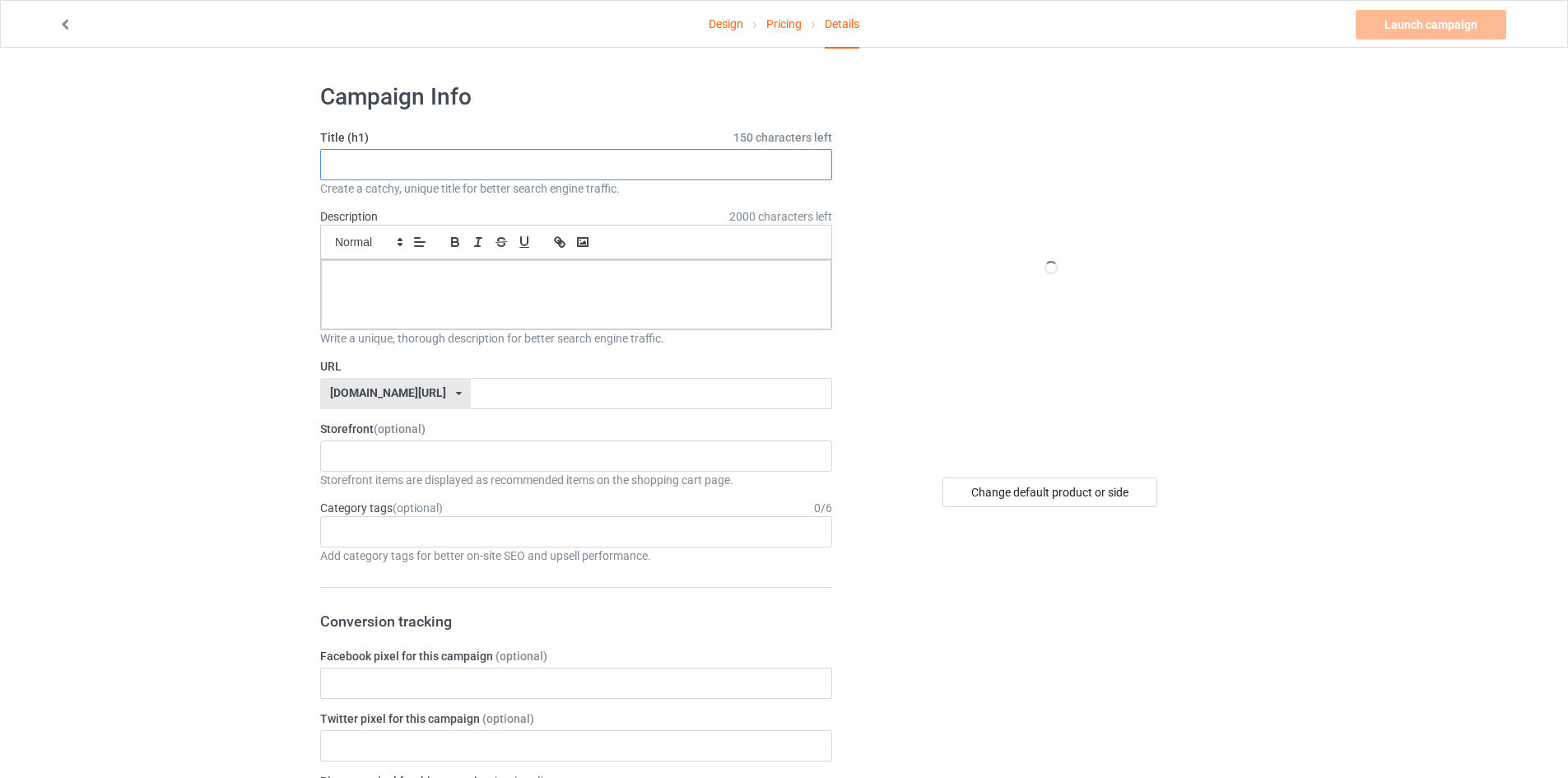
click at [442, 166] on input "text" at bounding box center [575, 164] width 512 height 31
type input "Shirt 1"
click at [471, 396] on input "text" at bounding box center [651, 394] width 361 height 31
type input "shir213"
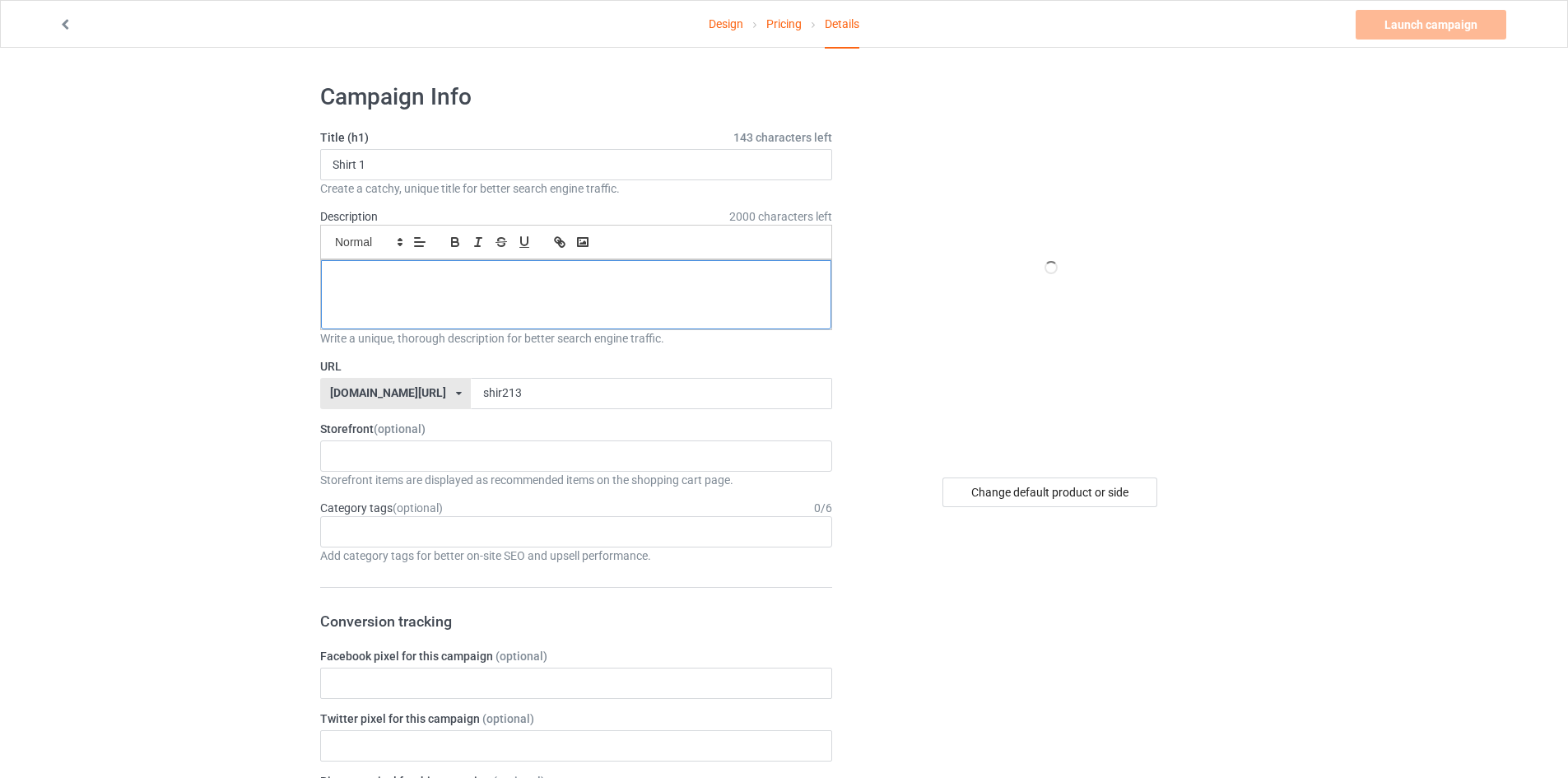
click at [533, 296] on div at bounding box center [575, 295] width 510 height 70
click at [547, 302] on div "g" at bounding box center [575, 295] width 510 height 70
drag, startPoint x: 1302, startPoint y: 581, endPoint x: 1302, endPoint y: 571, distance: 10.0
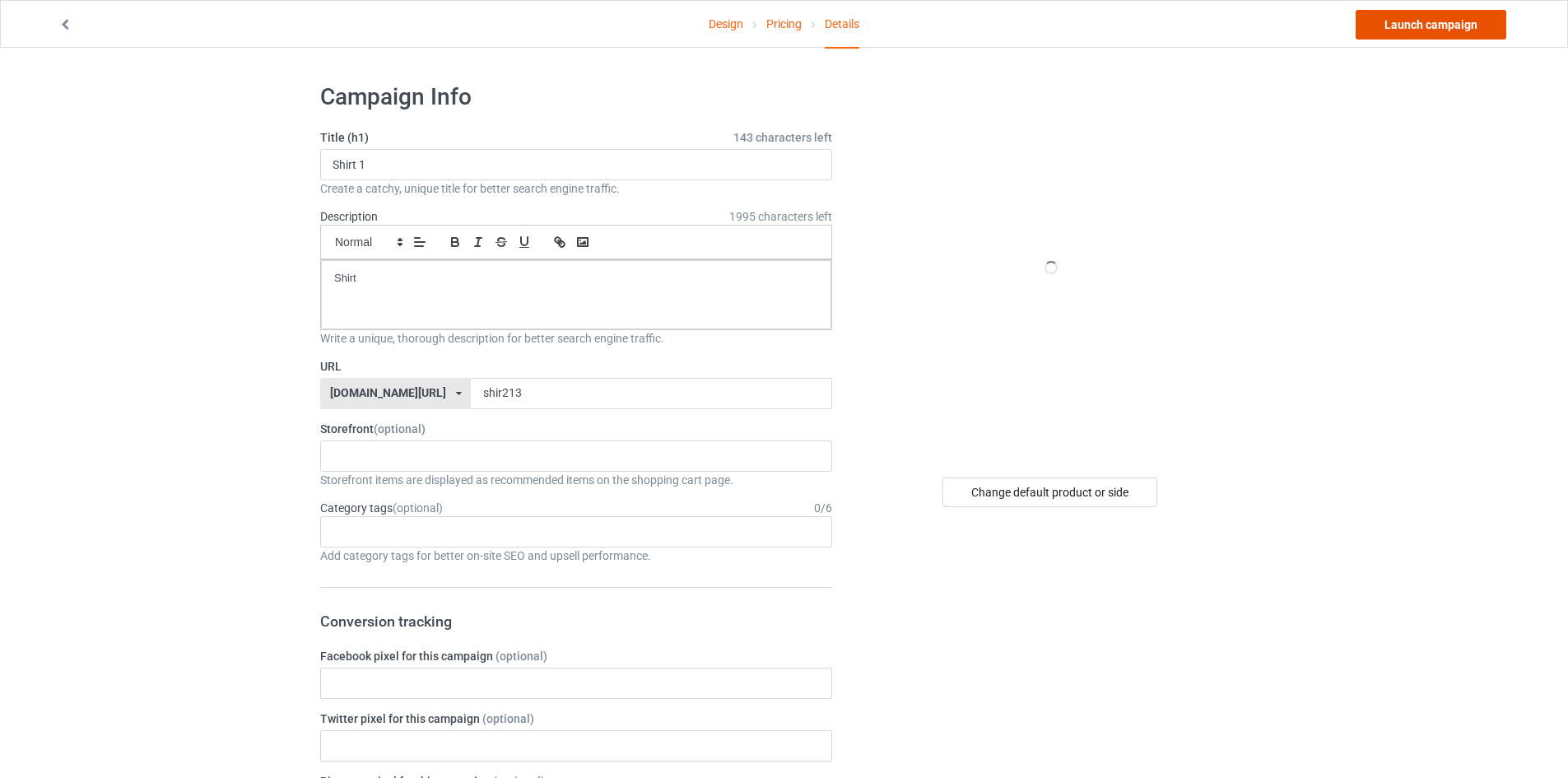
click at [1445, 26] on link "Launch campaign" at bounding box center [1430, 24] width 150 height 30
